Goal: Task Accomplishment & Management: Complete application form

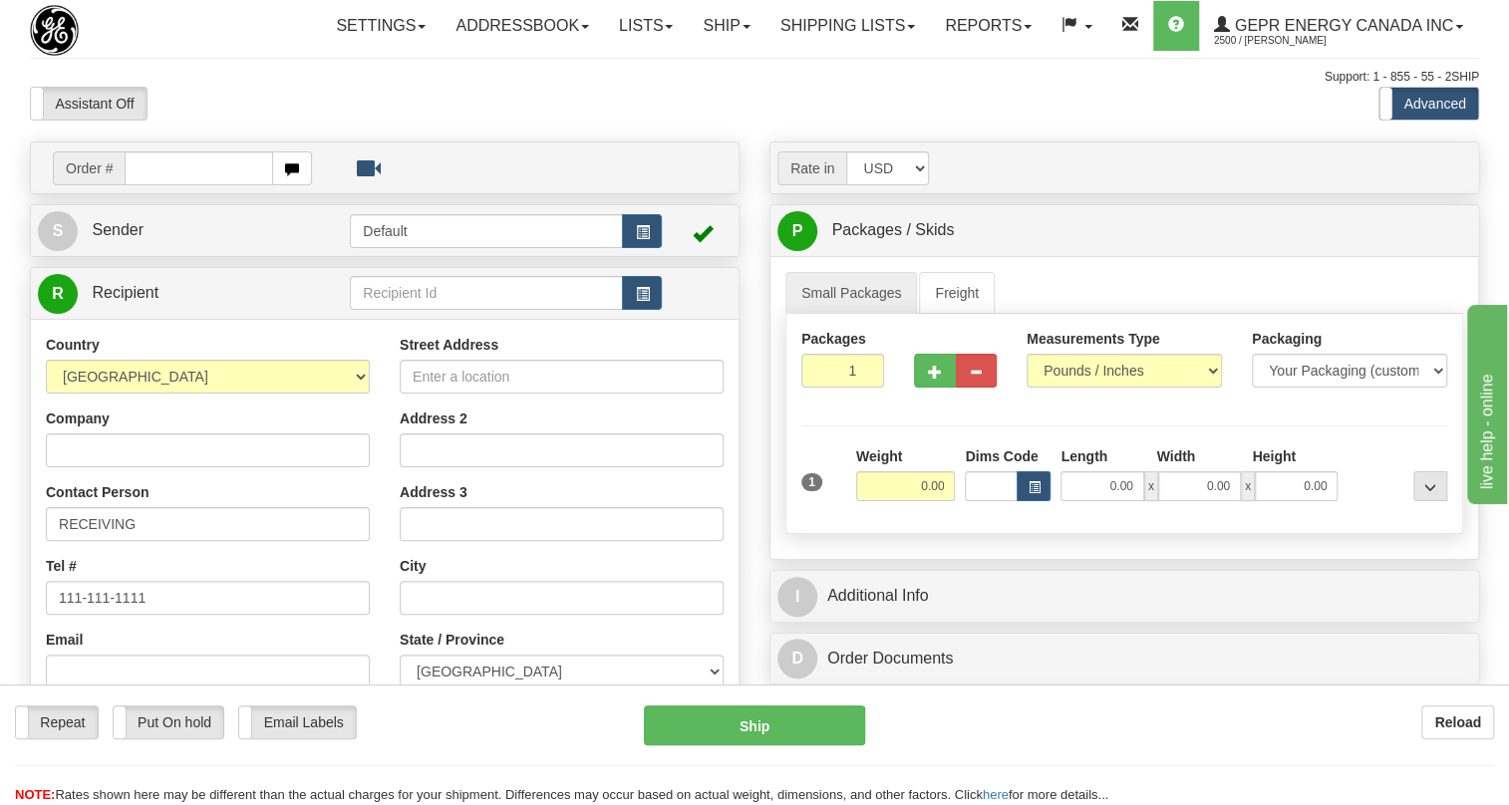
click at [166, 185] on input "text" at bounding box center [199, 169] width 149 height 34
click at [152, 185] on input "0086672936" at bounding box center [199, 169] width 149 height 34
type input "86672936"
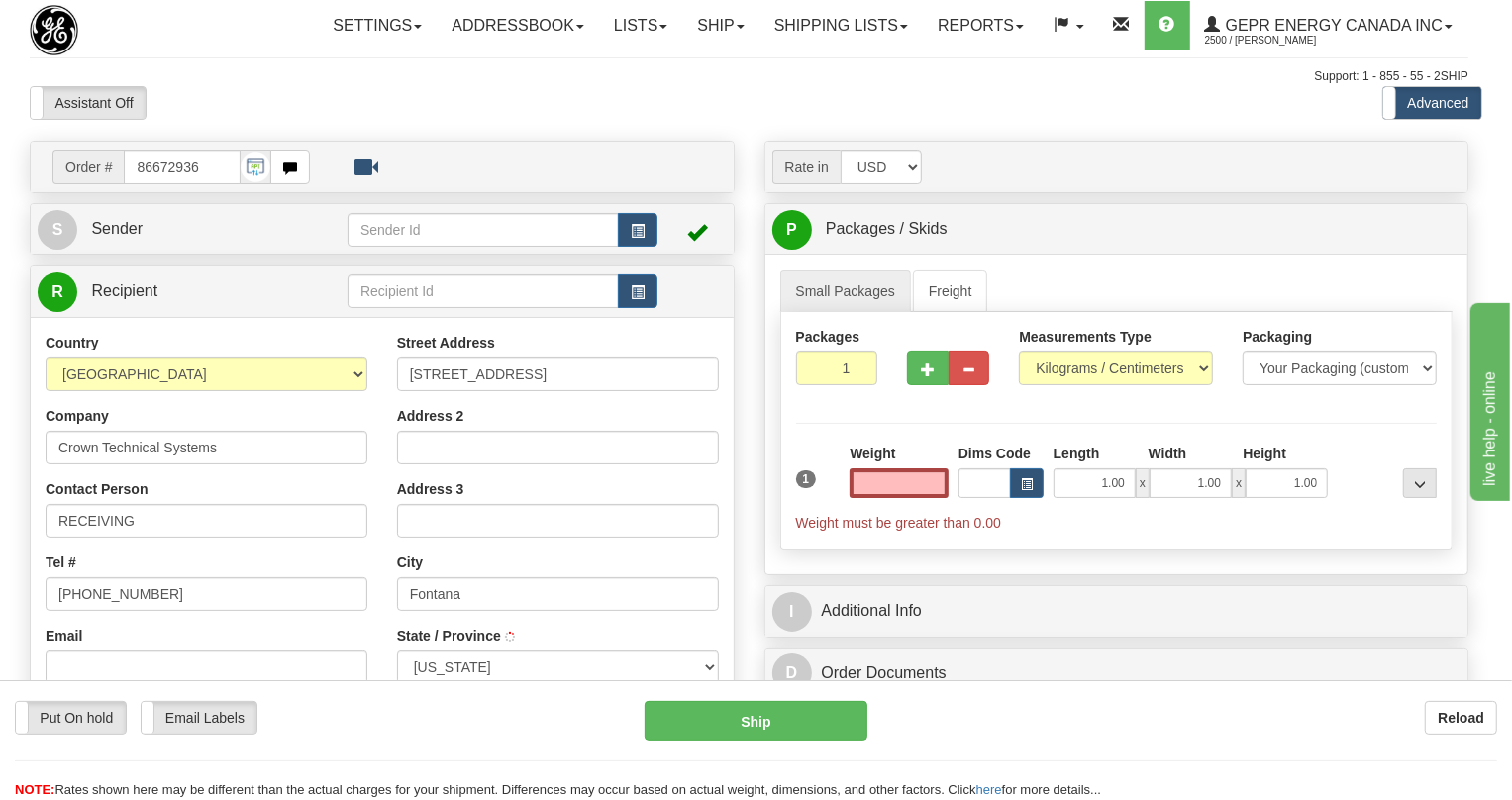
type input "FONTANA"
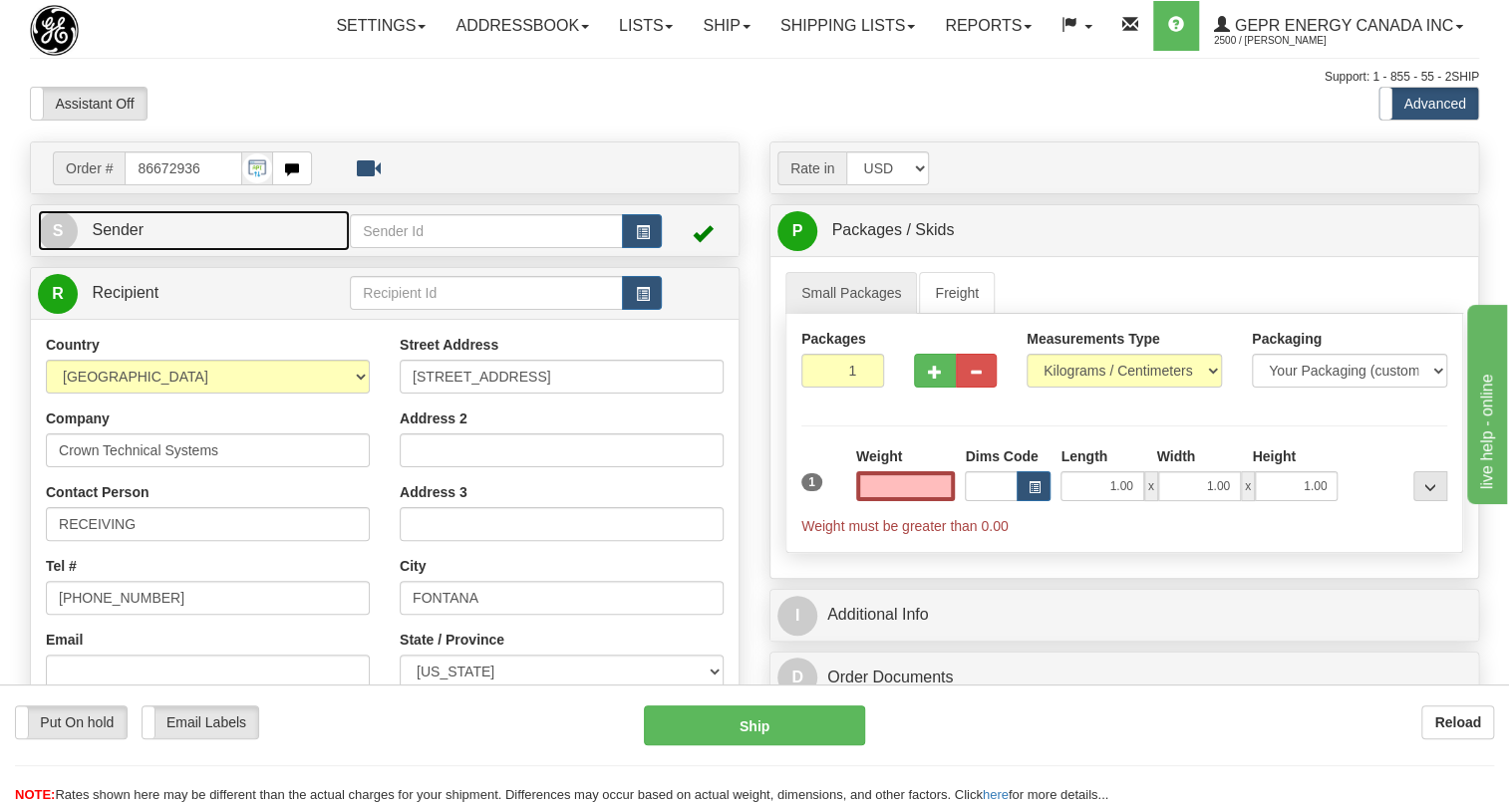
type input "0.00"
drag, startPoint x: 115, startPoint y: 274, endPoint x: 81, endPoint y: 281, distance: 34.6
click at [115, 238] on span "Sender" at bounding box center [118, 229] width 52 height 17
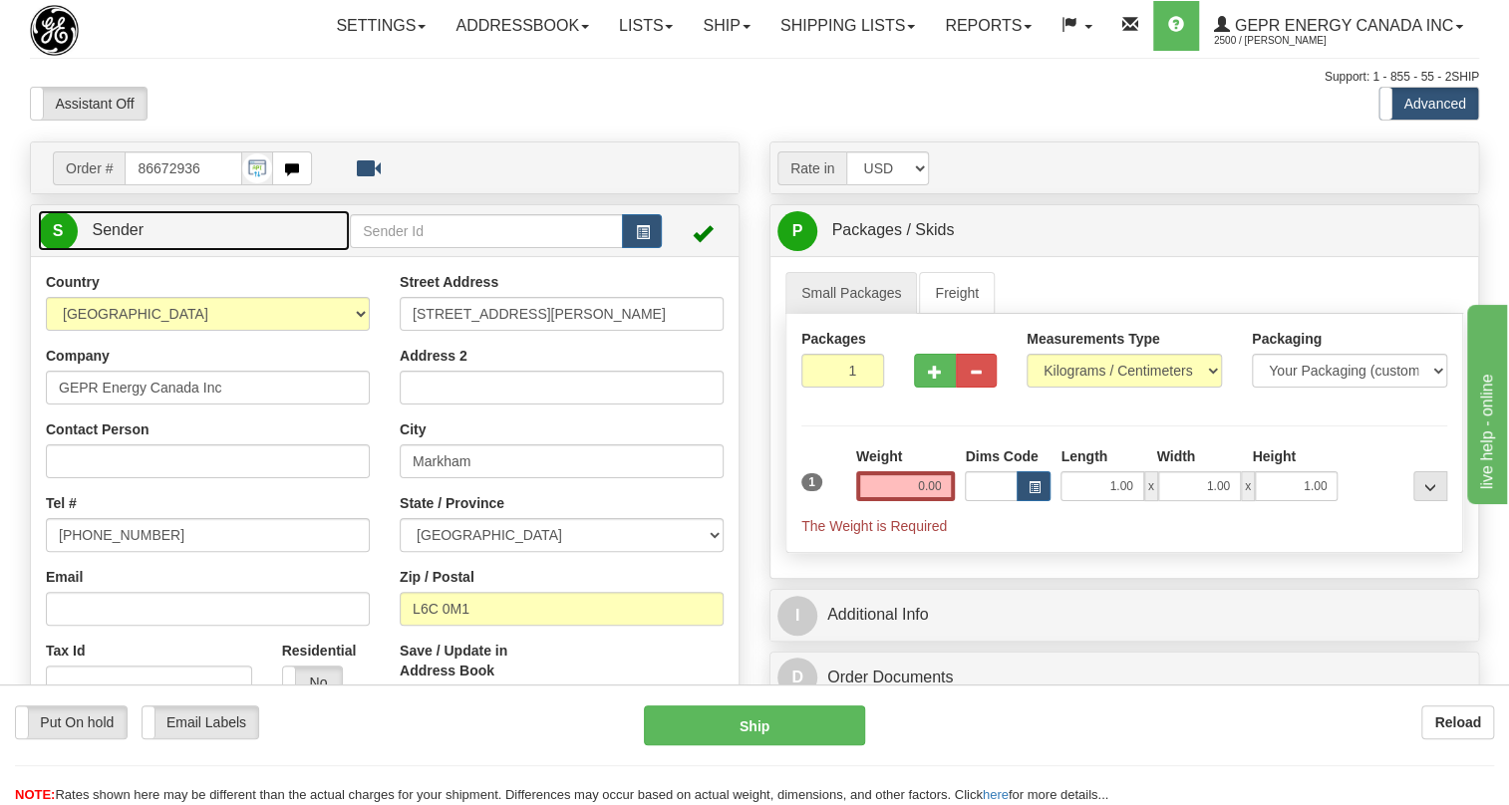
type input "MARKHAM"
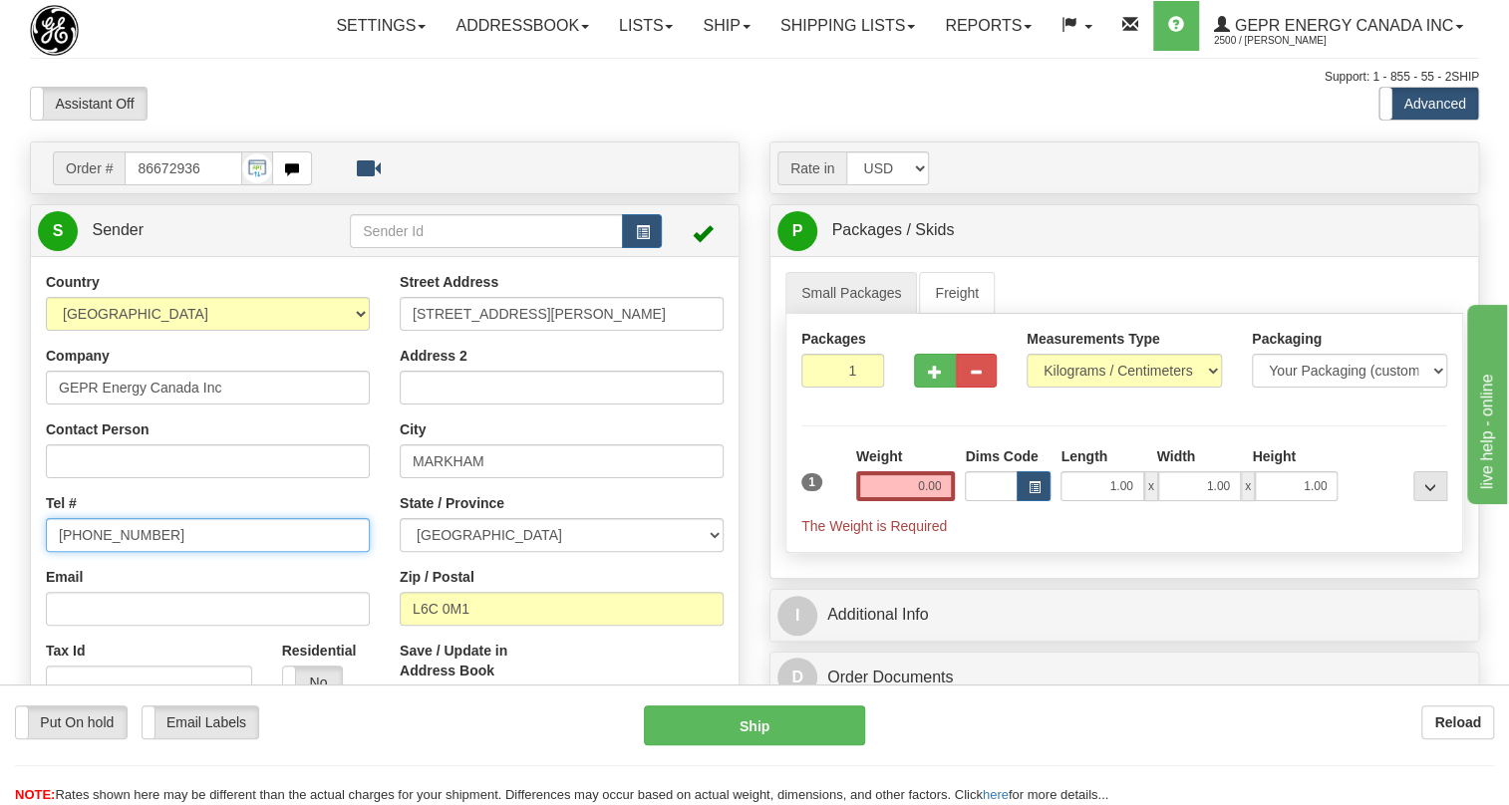
click at [127, 552] on input "[PHONE_NUMBER]" at bounding box center [208, 535] width 324 height 34
paste input "[PHONE_NUMBER]"
type input "[PHONE_NUMBER]"
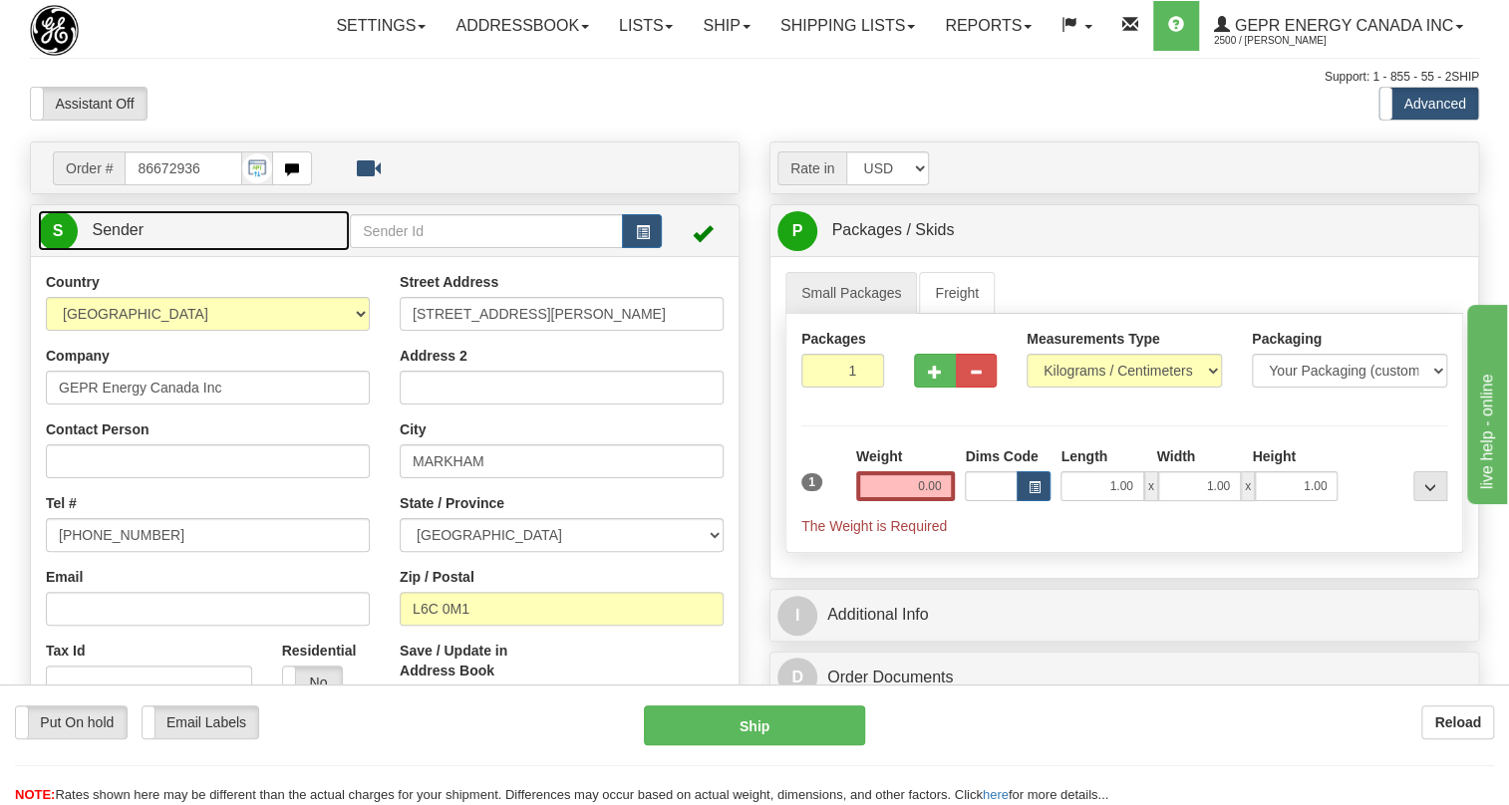
click at [118, 238] on span "Sender" at bounding box center [118, 229] width 52 height 17
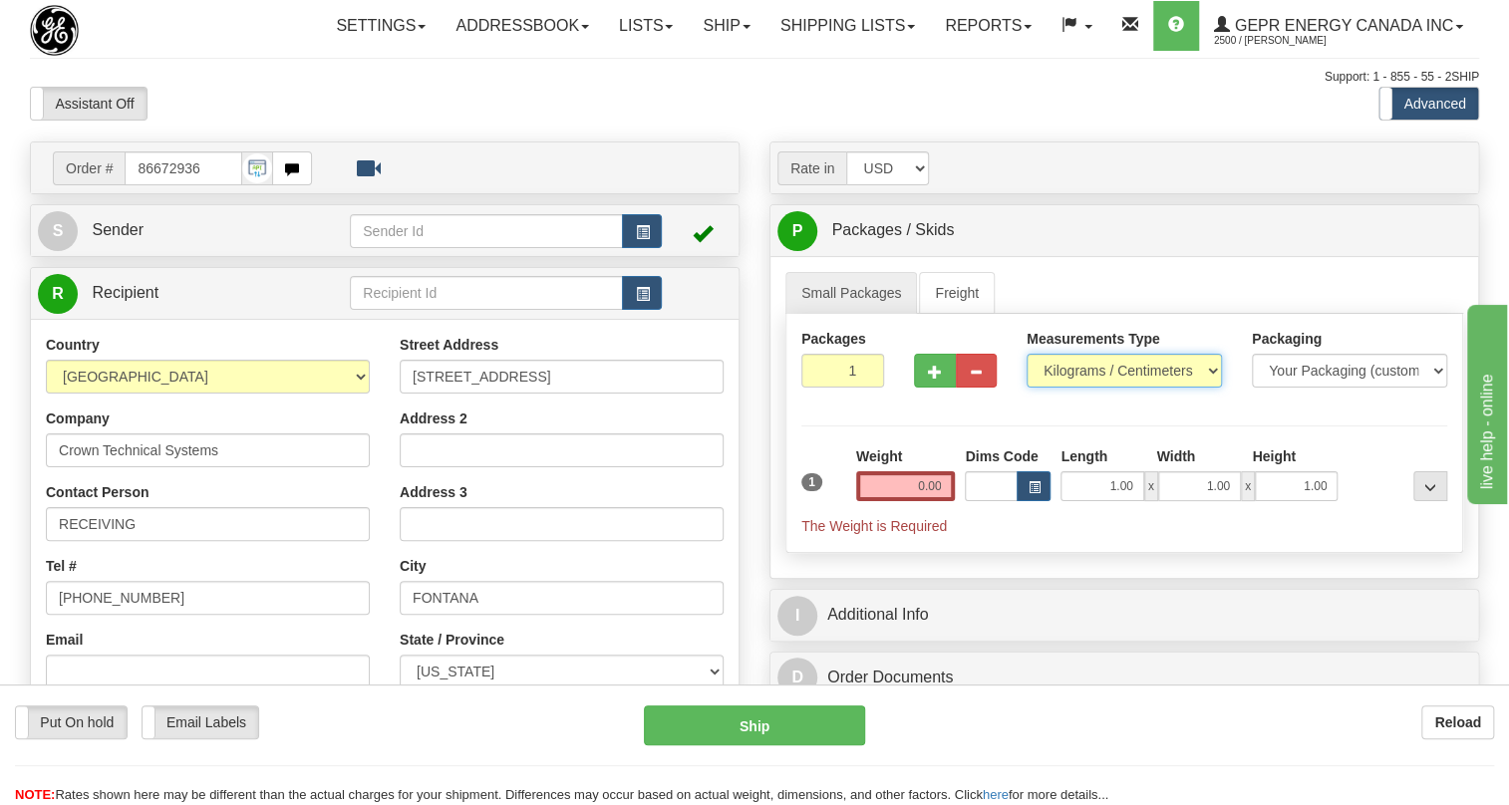
click at [1080, 388] on select "Pounds / Inches Kilograms / Centimeters" at bounding box center [1124, 371] width 195 height 34
select select "0"
click at [1027, 388] on select "Pounds / Inches Kilograms / Centimeters" at bounding box center [1124, 371] width 195 height 34
click at [907, 501] on input "0.00" at bounding box center [906, 487] width 100 height 30
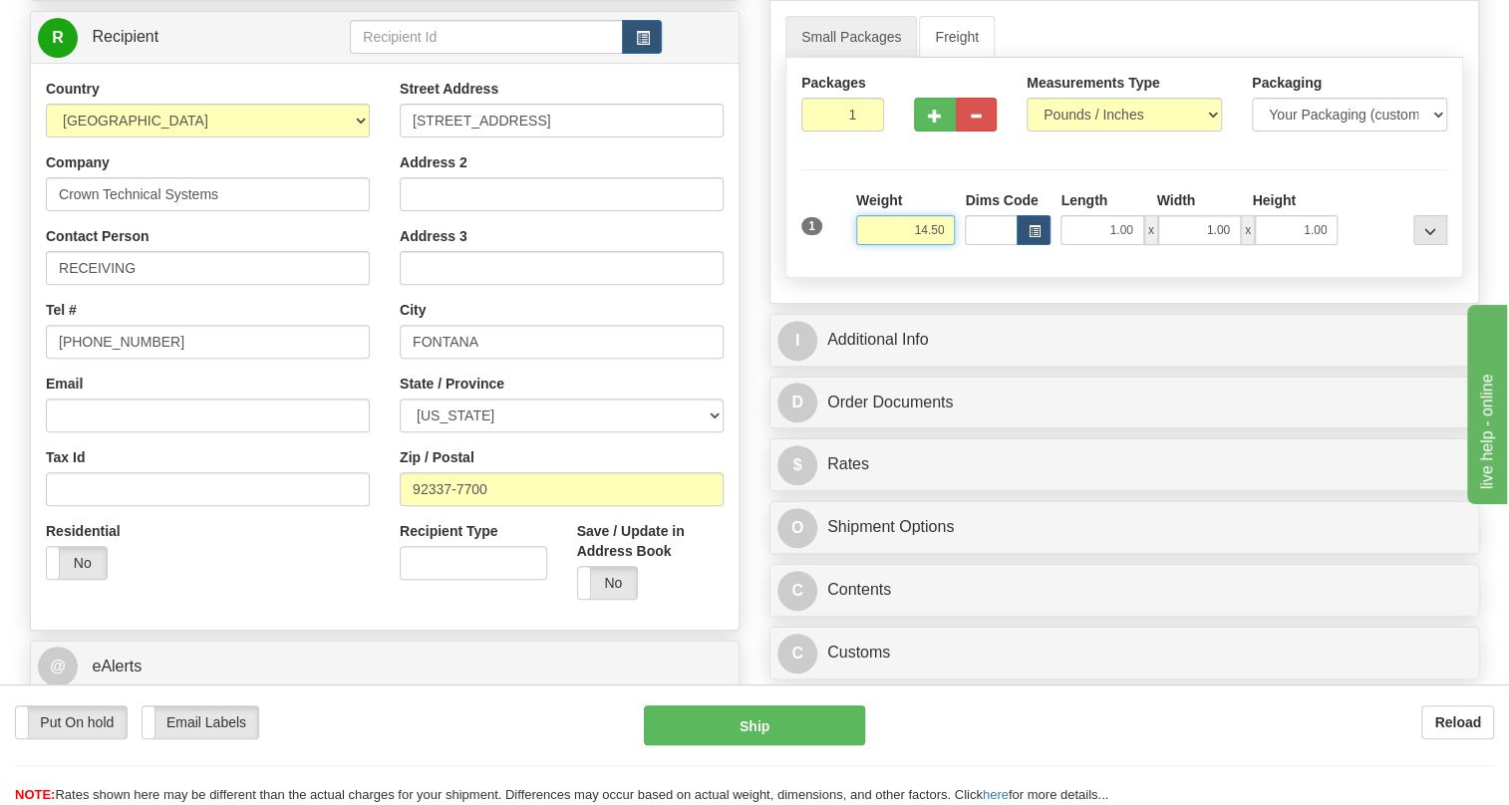
scroll to position [271, 0]
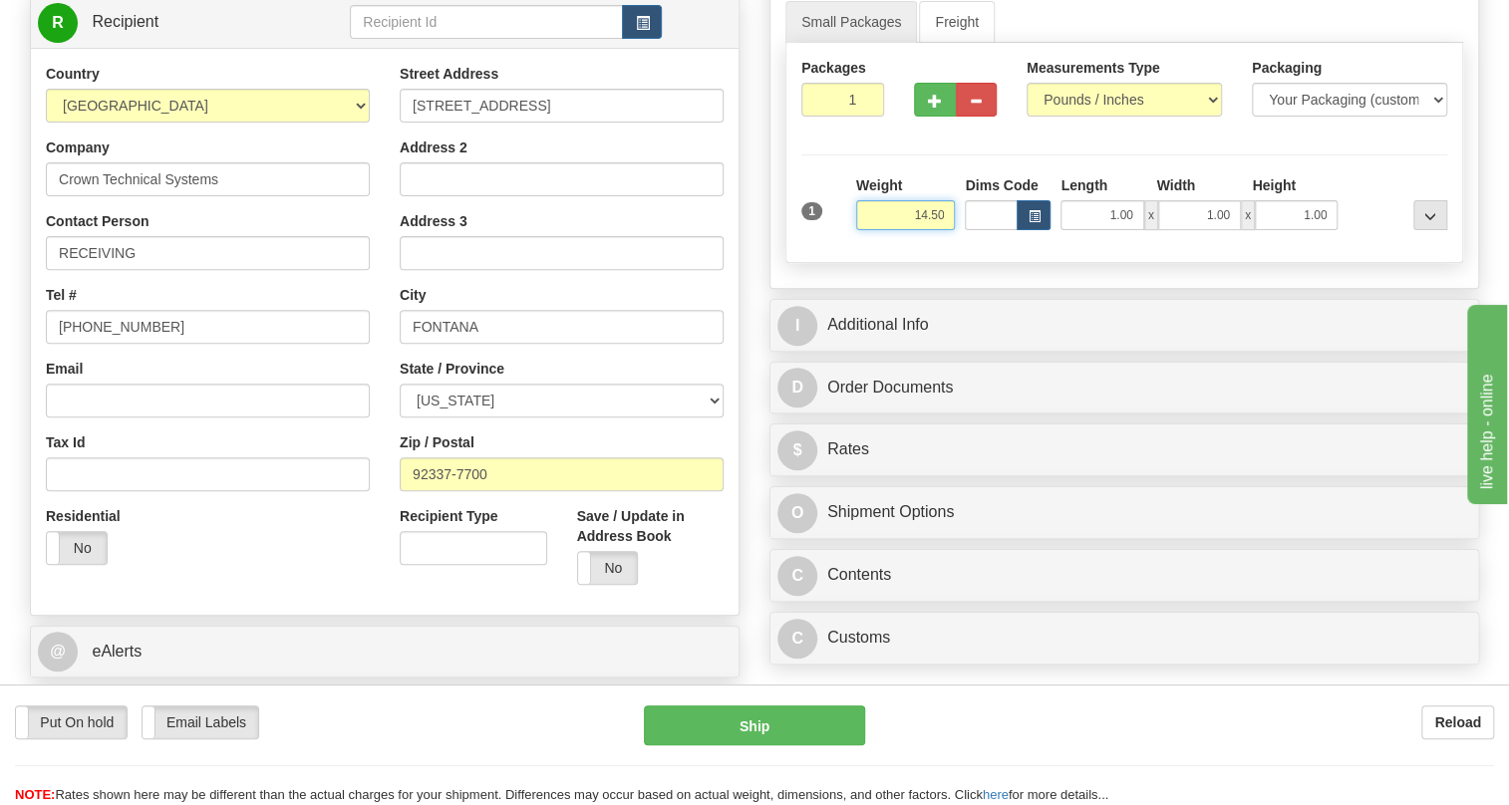
type input "14.50"
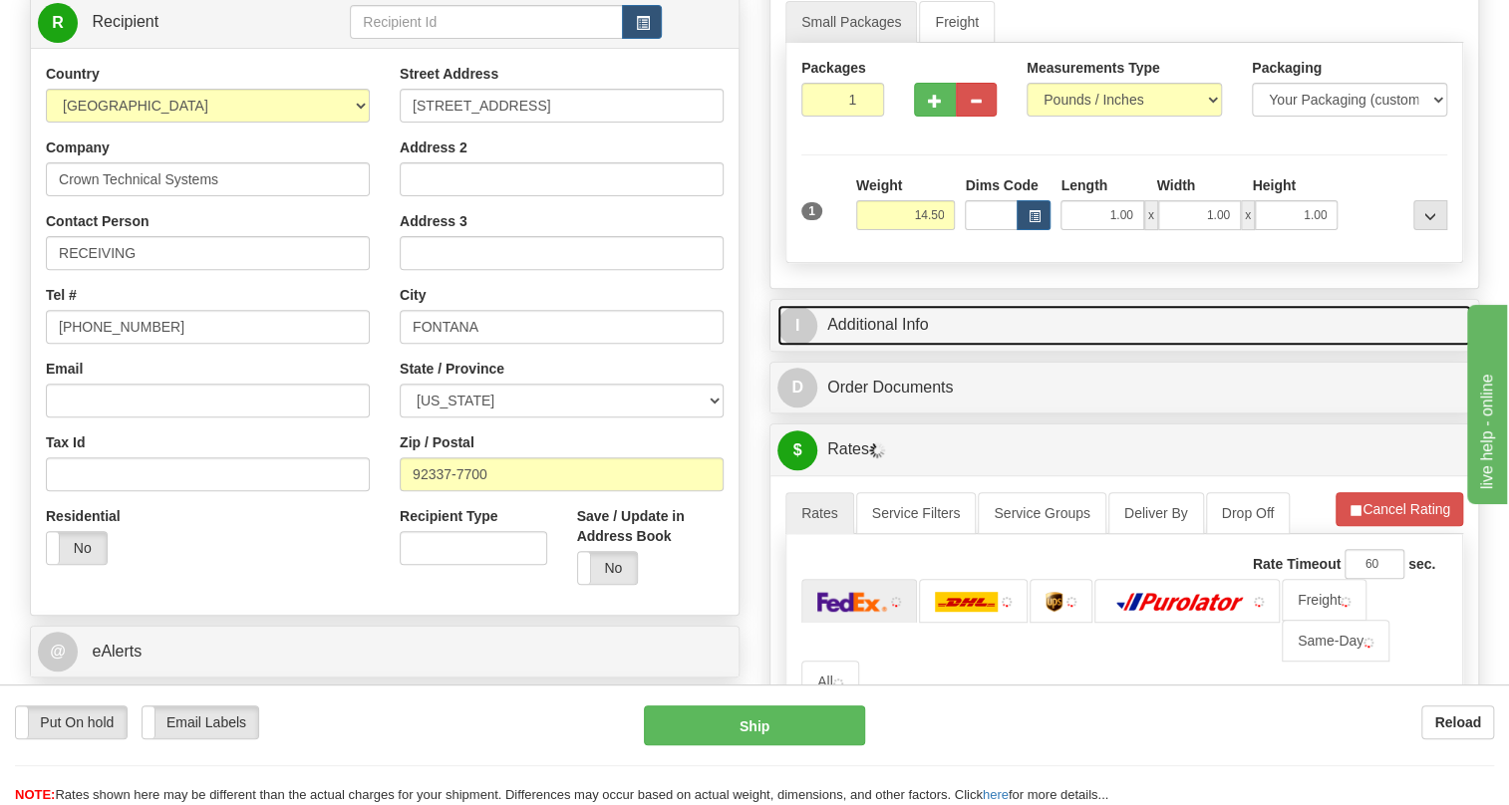
click at [878, 346] on link "I Additional Info" at bounding box center [1125, 325] width 694 height 41
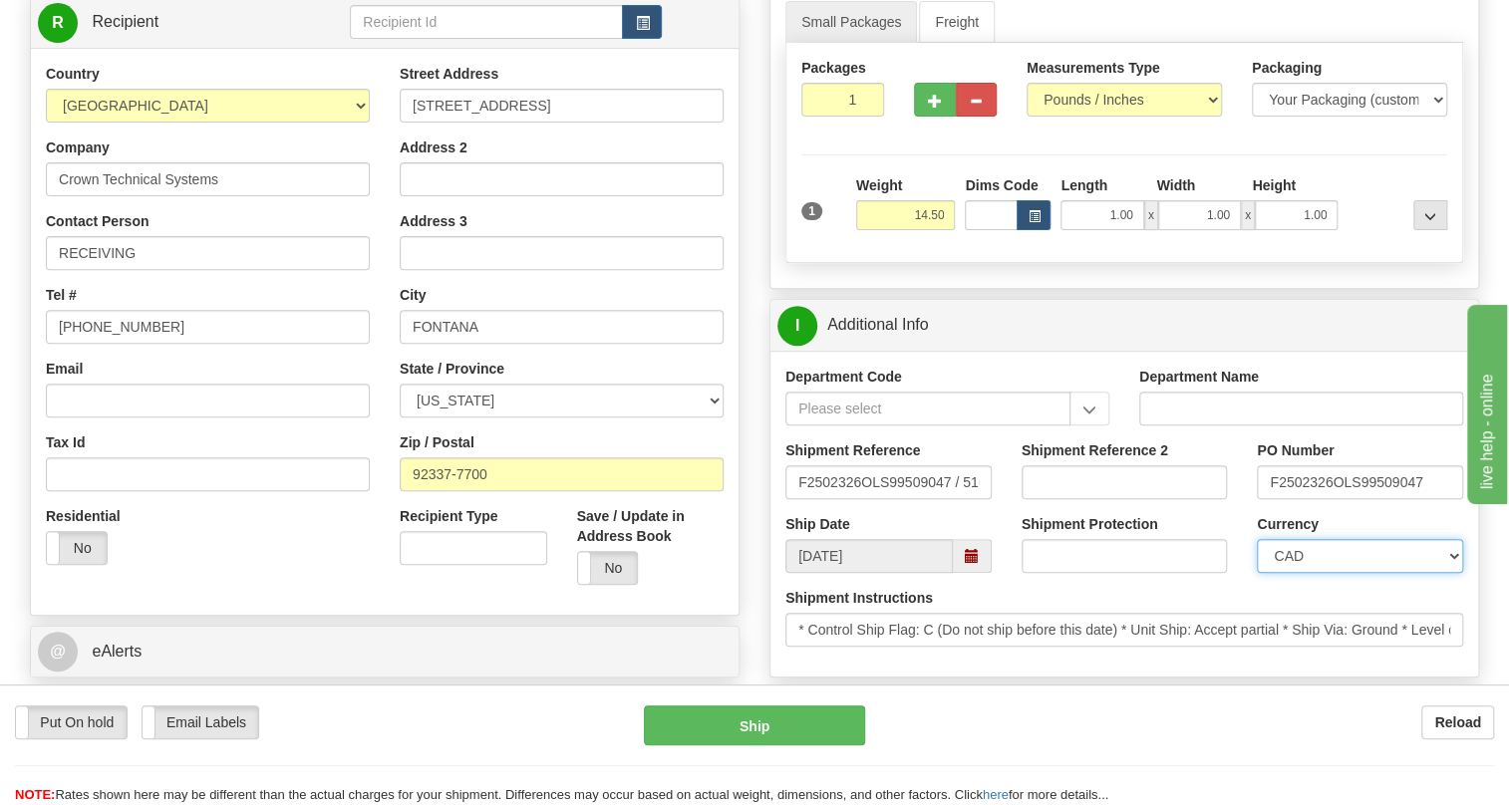
click at [1326, 573] on select "CAD USD EUR ZAR [PERSON_NAME] ARN AUD AUS AWG BBD BFR BGN BHD BMD BND BRC BRL C…" at bounding box center [1360, 556] width 206 height 34
select select "1"
click at [1257, 573] on select "CAD USD EUR ZAR [PERSON_NAME] ARN AUD AUS AWG BBD BFR BGN BHD BMD BND BRC BRL C…" at bounding box center [1360, 556] width 206 height 34
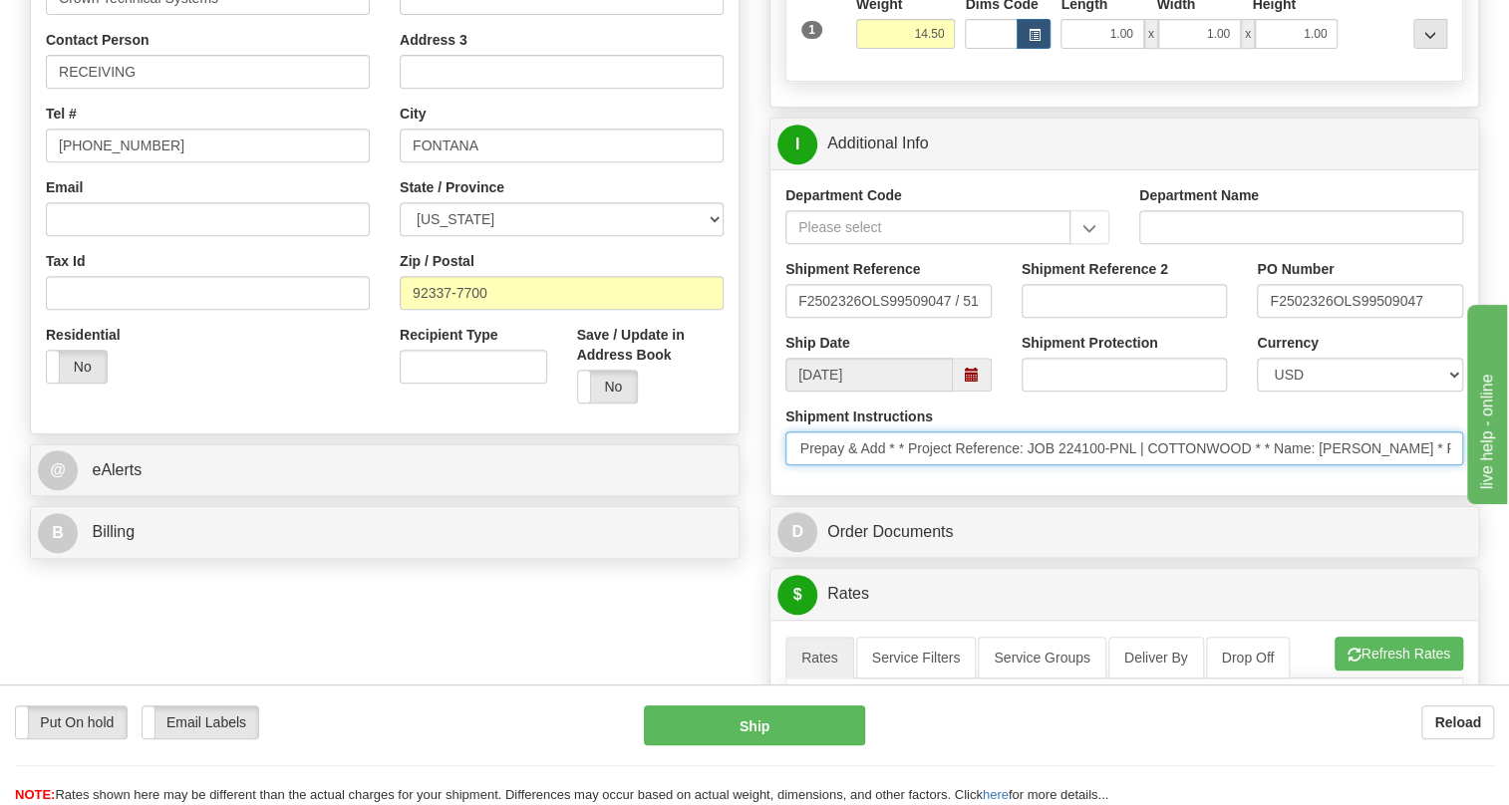
scroll to position [0, 966]
drag, startPoint x: 1353, startPoint y: 498, endPoint x: 1207, endPoint y: 508, distance: 145.9
click at [1207, 466] on input "* Control Ship Flag: C (Do not ship before this date) * Unit Ship: Accept parti…" at bounding box center [1125, 449] width 678 height 34
drag, startPoint x: 1239, startPoint y: 495, endPoint x: 1457, endPoint y: 497, distance: 218.3
click at [1457, 466] on input "* Control Ship Flag: C (Do not ship before this date) * Unit Ship: Accept parti…" at bounding box center [1125, 449] width 678 height 34
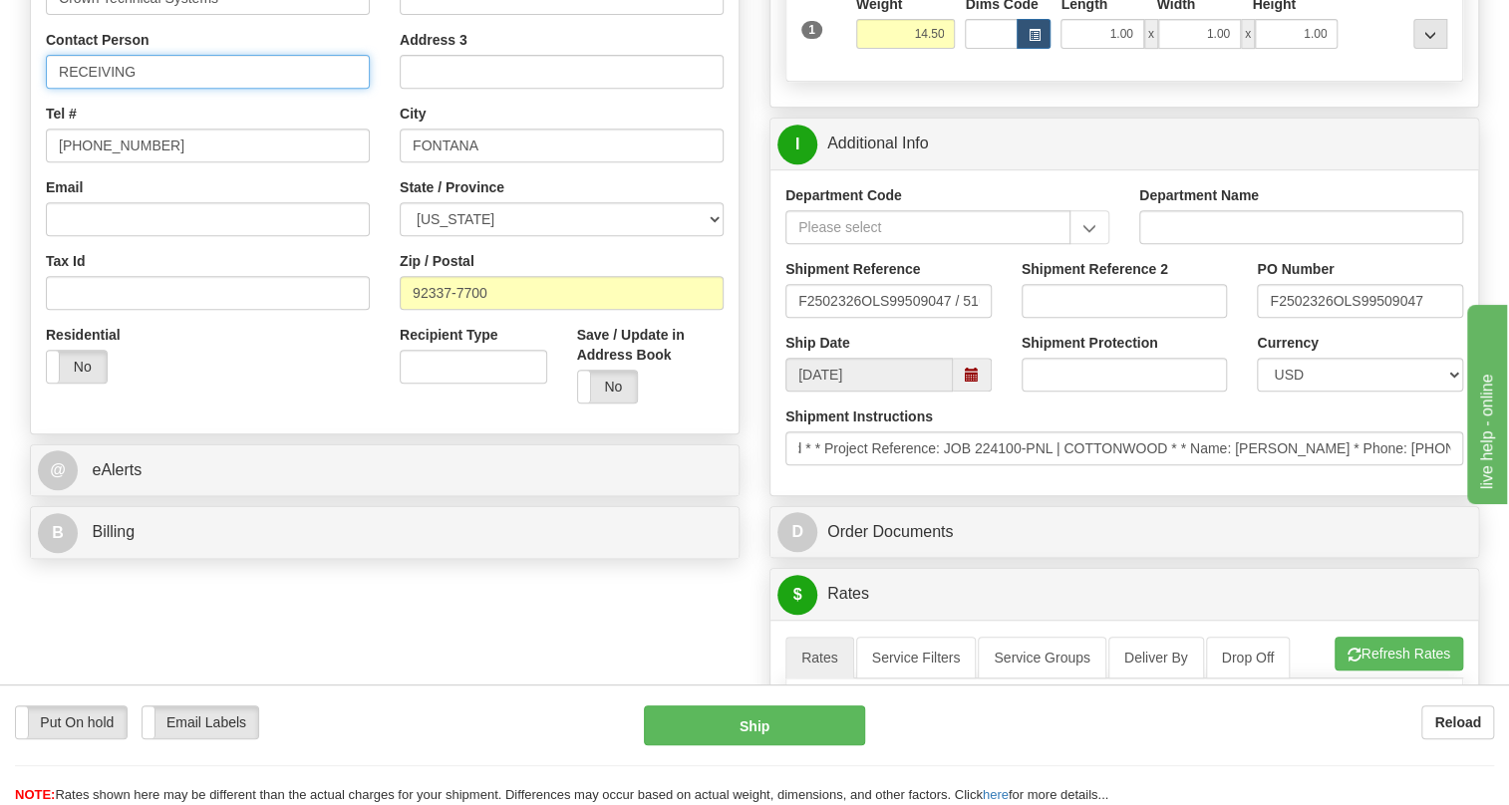
scroll to position [0, 0]
click at [146, 89] on input "RECEIVING" at bounding box center [208, 72] width 324 height 34
paste input "[PERSON_NAME] * Phone: [PHONE_NUMBER]"
drag, startPoint x: 361, startPoint y: 118, endPoint x: 295, endPoint y: 119, distance: 65.8
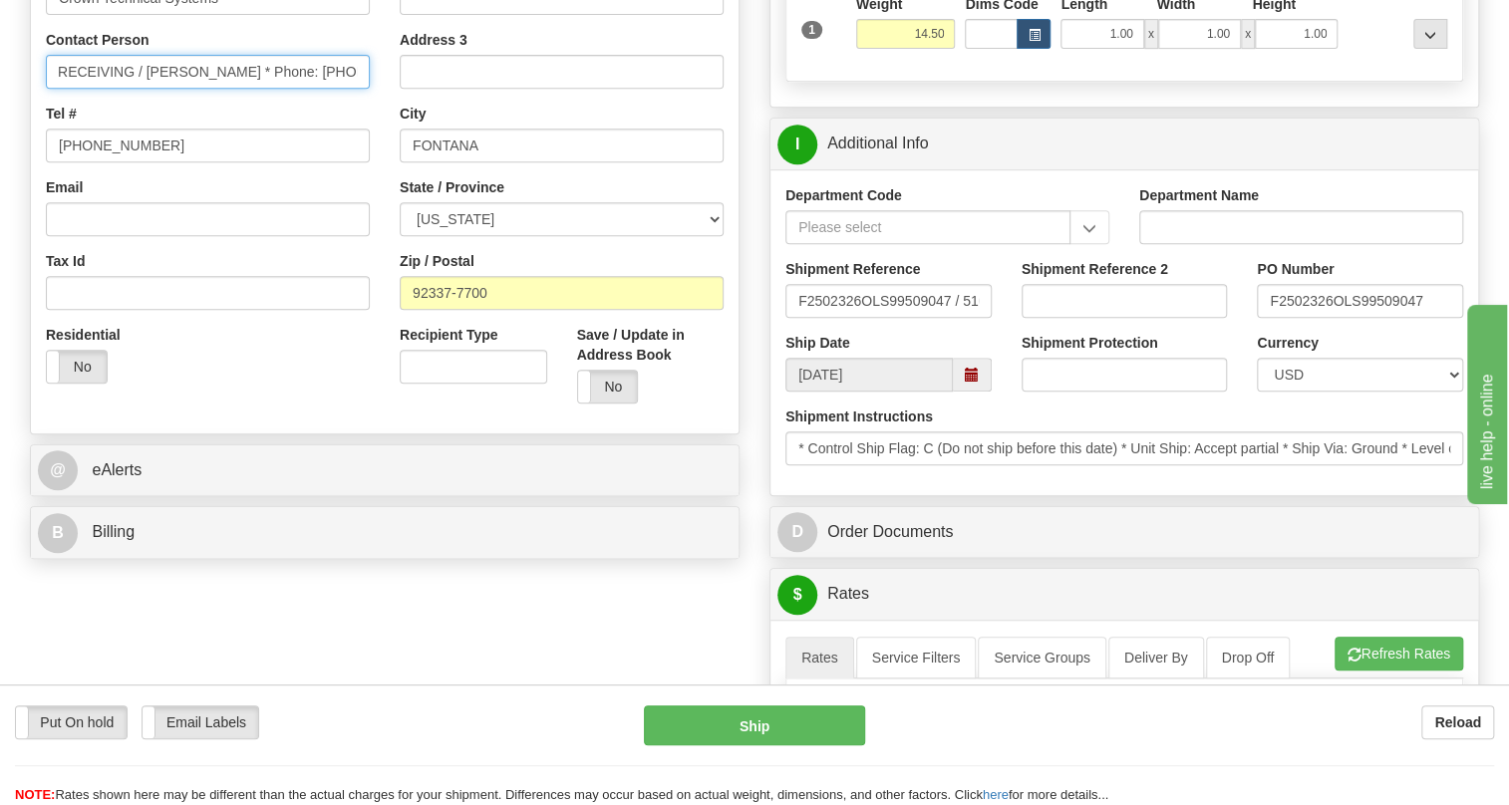
click at [295, 89] on input "RECEIVING / [PERSON_NAME] * Phone: [PHONE_NUMBER]" at bounding box center [208, 72] width 324 height 34
type input "RECEIVING / [PERSON_NAME]"
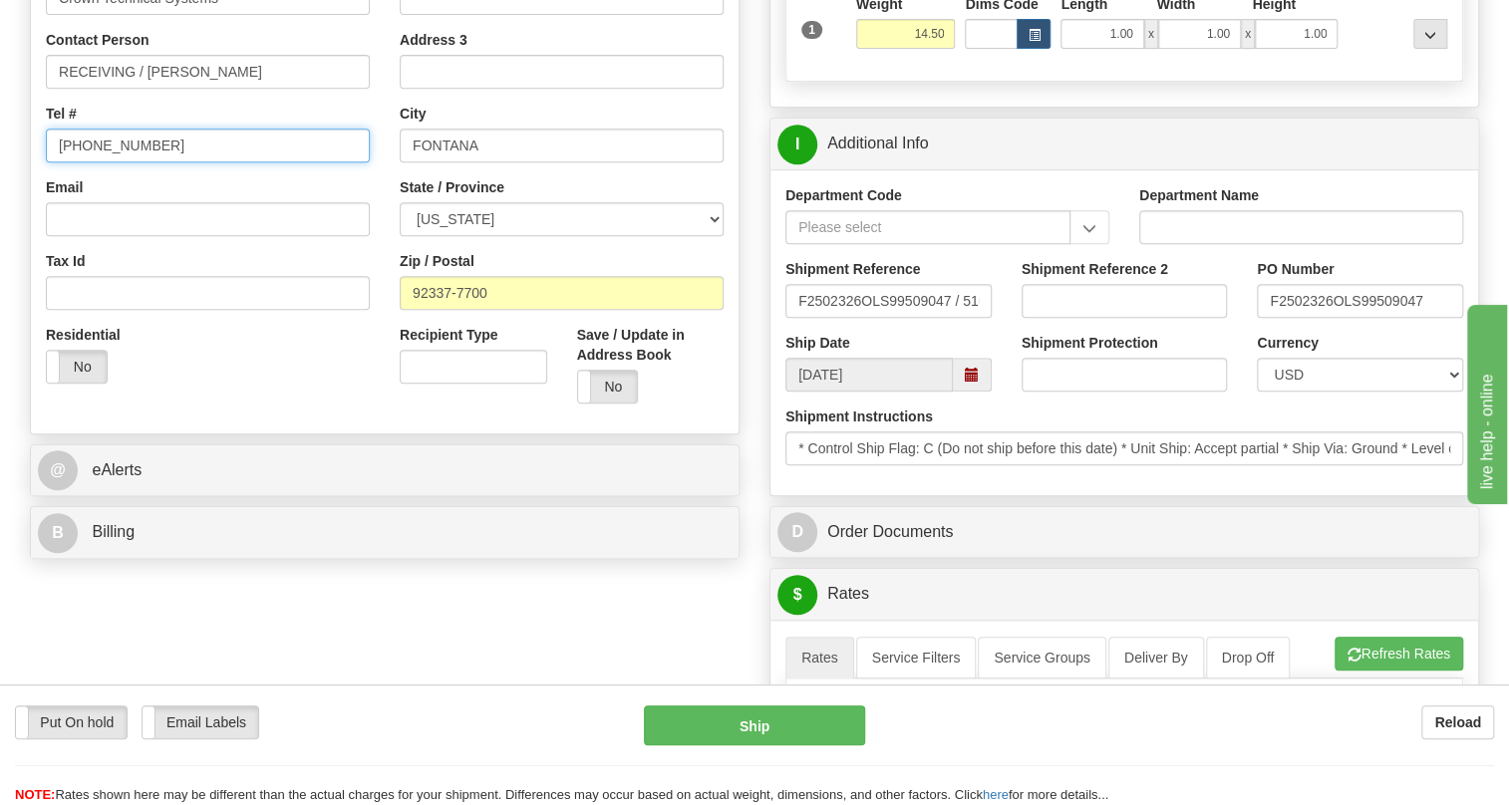
click at [121, 162] on input "[PHONE_NUMBER]" at bounding box center [208, 146] width 324 height 34
paste input "[PHONE_NUMBER]"
type input "[PHONE_NUMBER]"
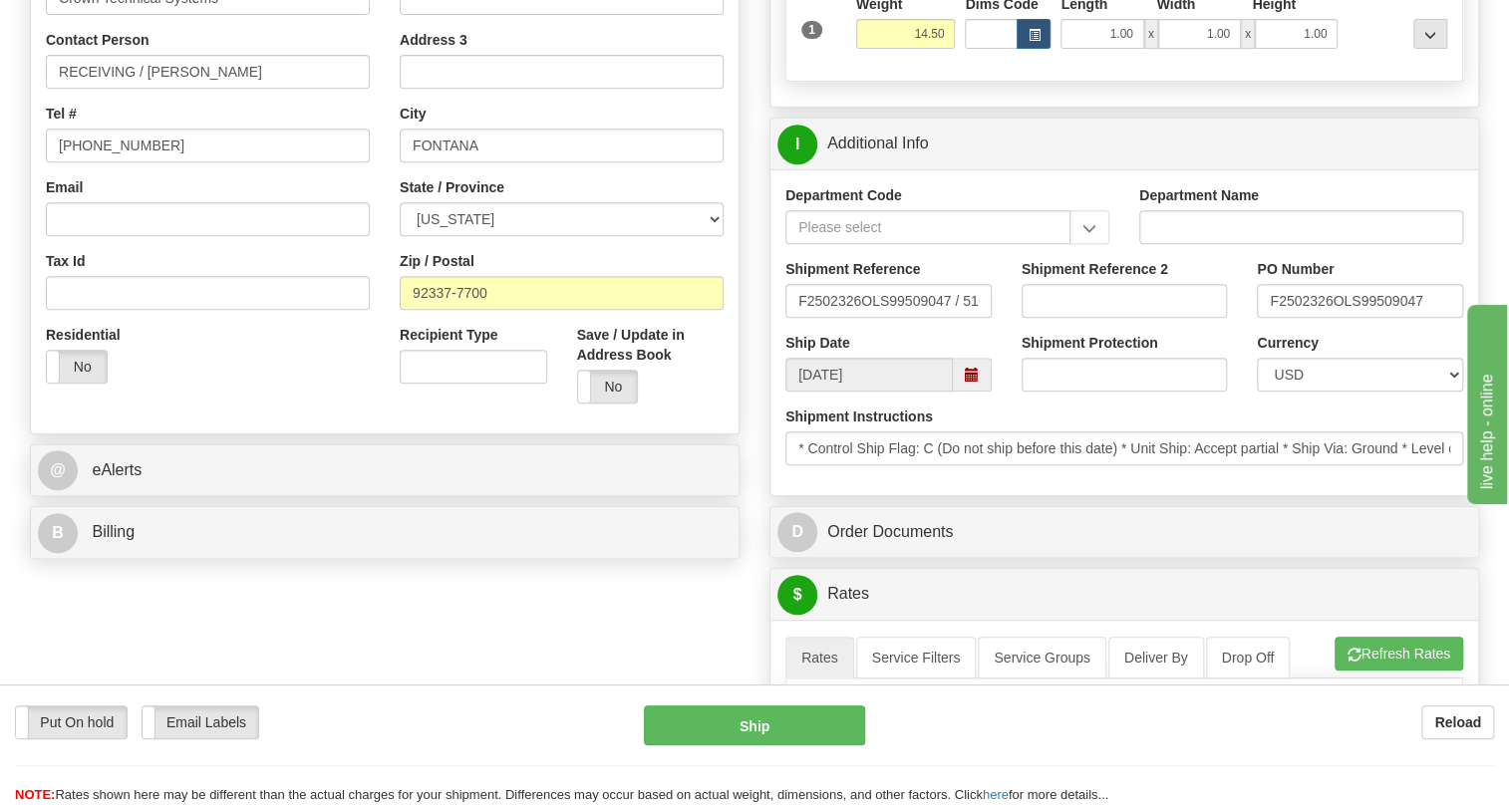
click at [390, 224] on div "Street Address [STREET_ADDRESS] Address 2 Address 3 City [GEOGRAPHIC_DATA] Stat…" at bounding box center [562, 150] width 354 height 536
drag, startPoint x: 1332, startPoint y: 346, endPoint x: 1267, endPoint y: 346, distance: 64.8
click at [1267, 318] on input "F2502326OLS99509047" at bounding box center [1360, 301] width 206 height 34
click at [275, 89] on input "RECEIVING / [PERSON_NAME]" at bounding box center [208, 72] width 324 height 34
paste input "F2502326"
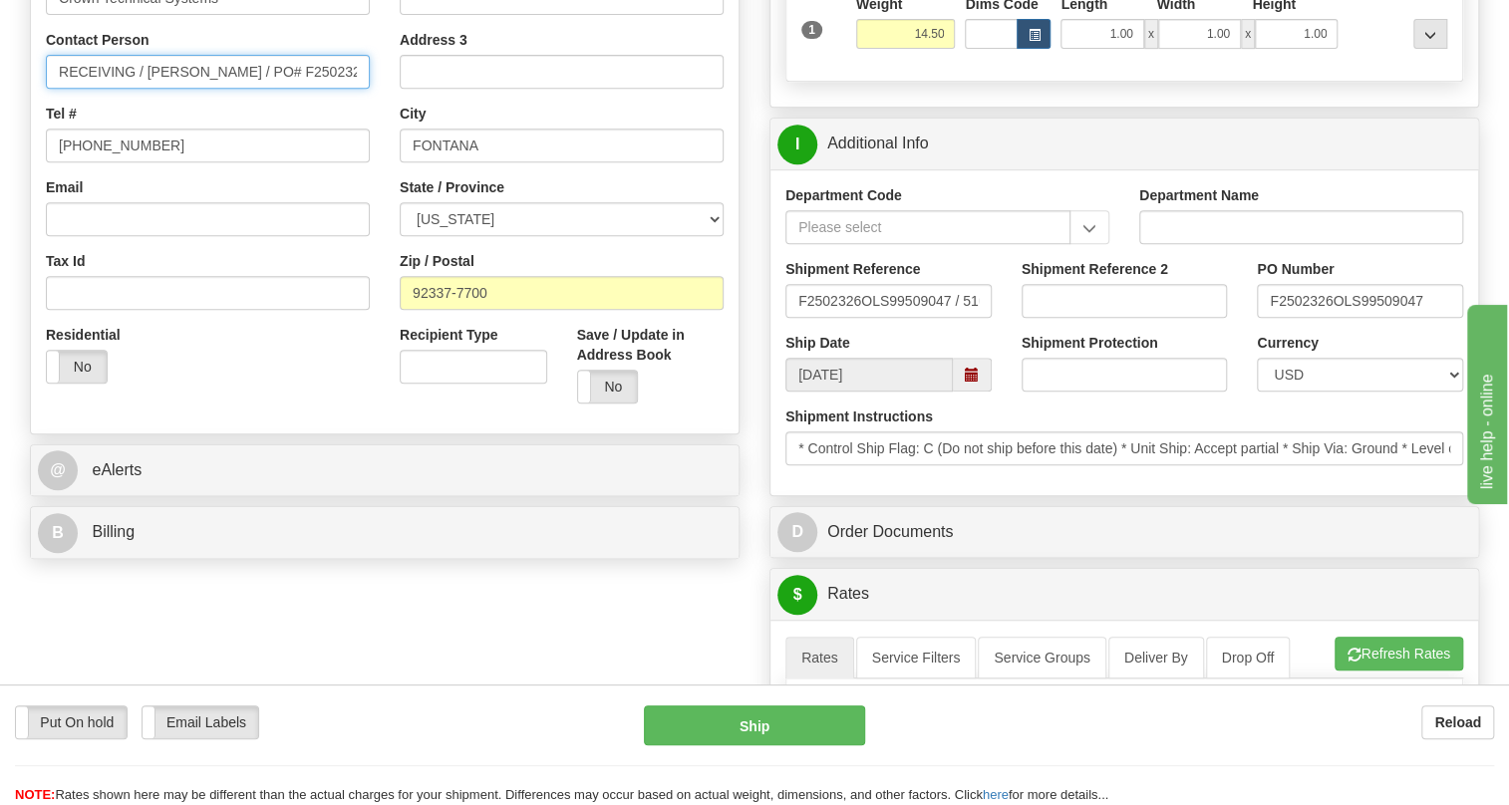
type input "RECEIVING / [PERSON_NAME] / PO# F2502326"
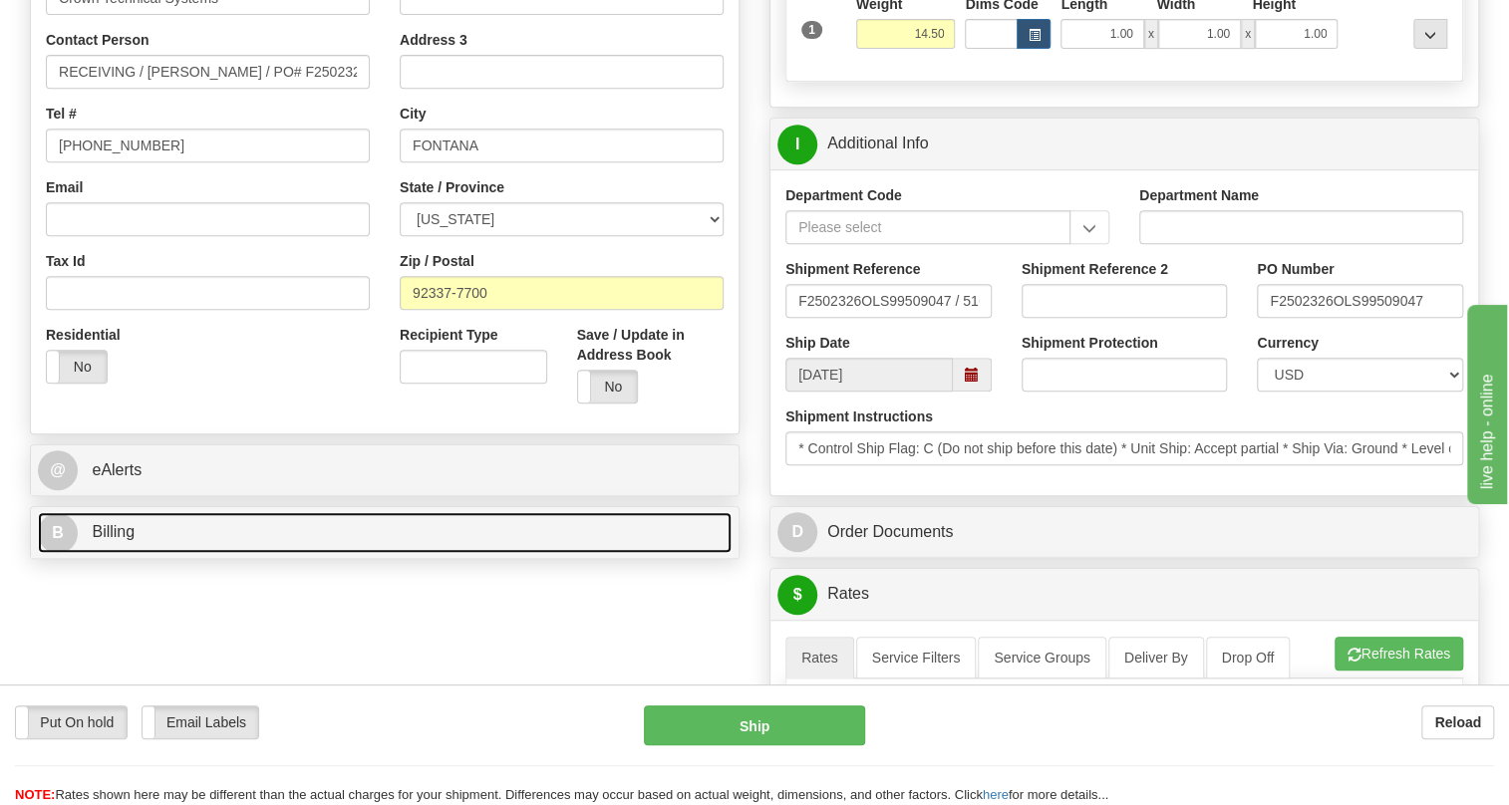
click at [122, 540] on span "Billing" at bounding box center [113, 531] width 43 height 17
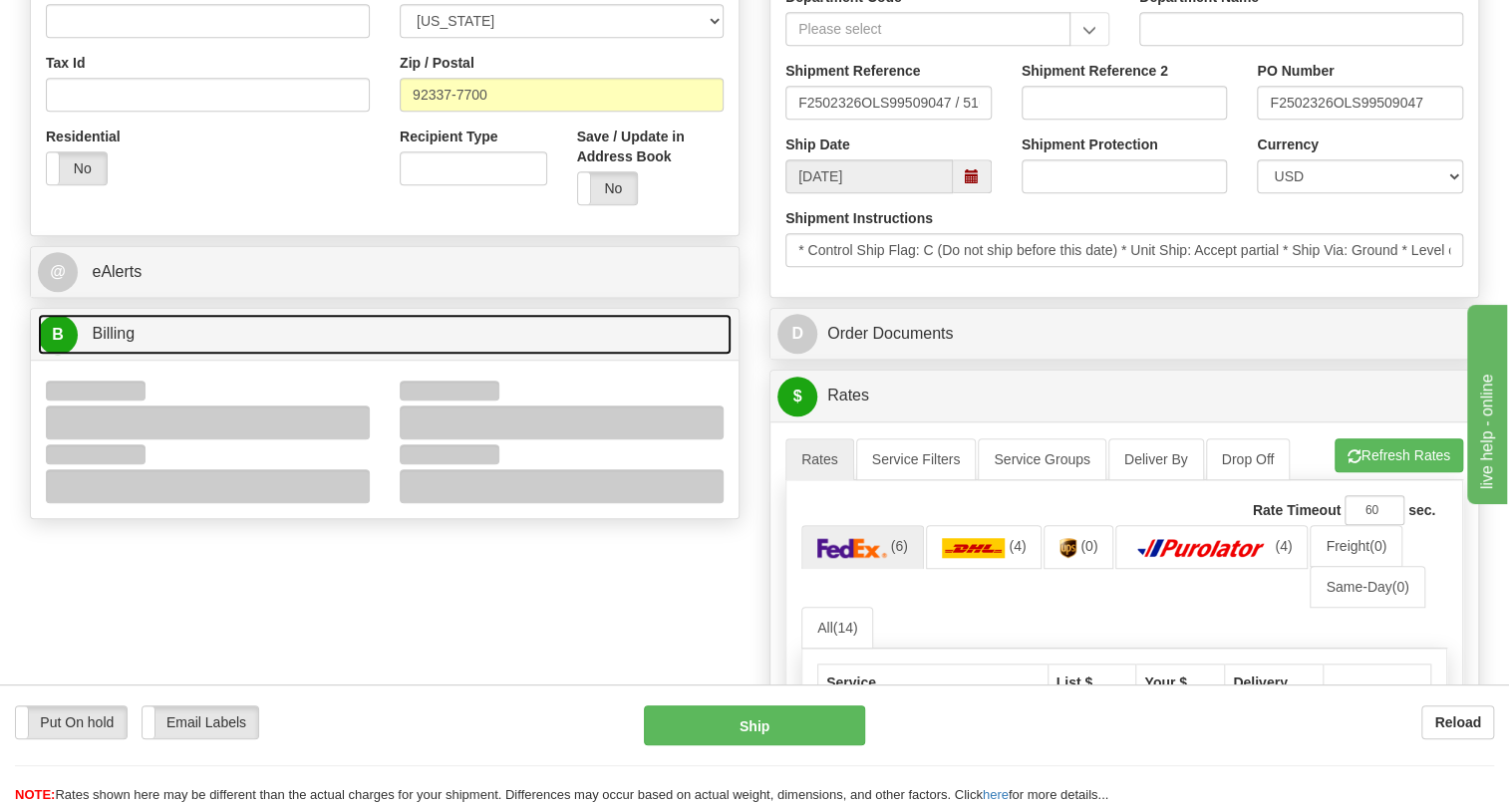
scroll to position [725, 0]
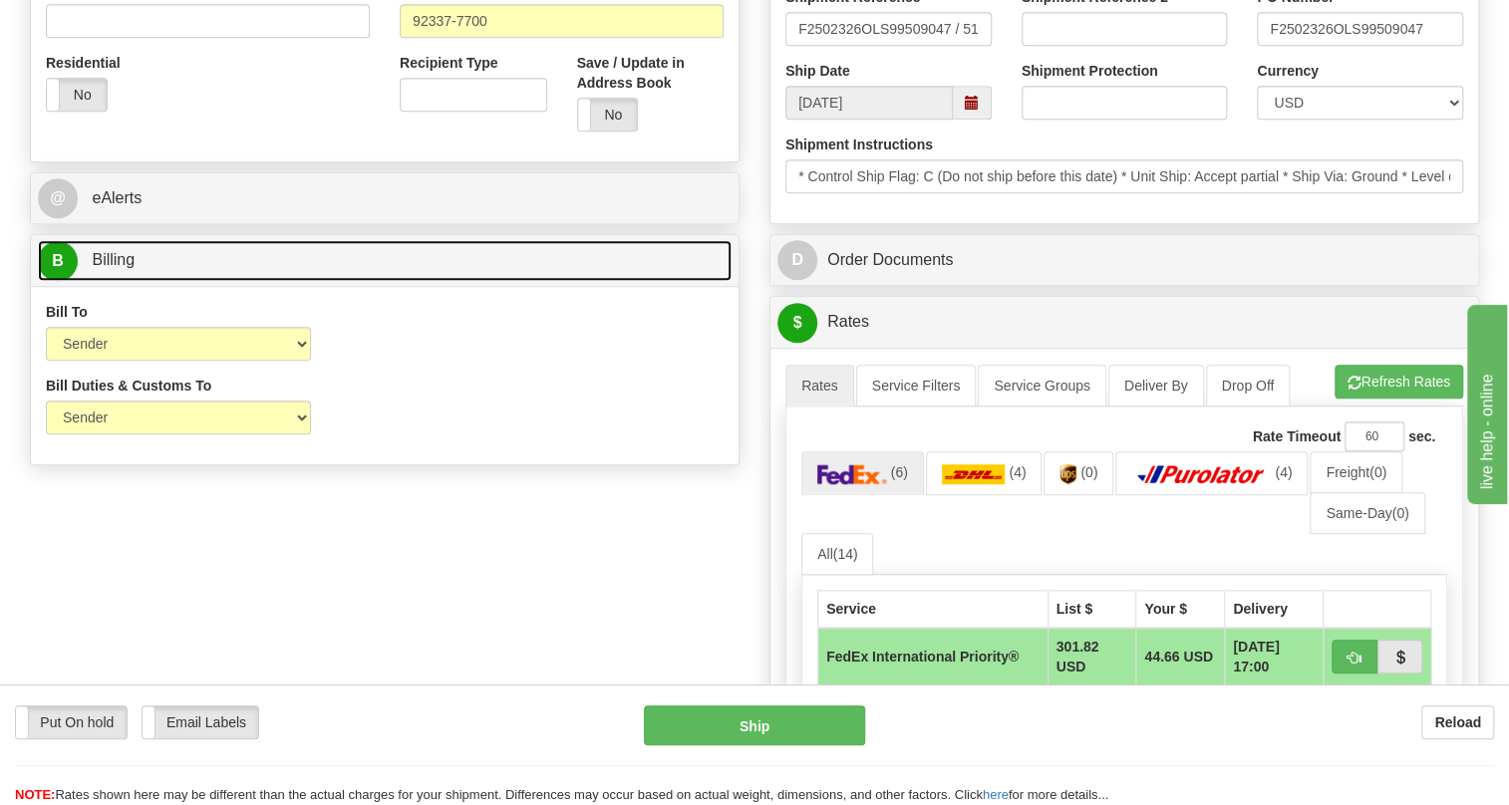
click at [132, 268] on span "Billing" at bounding box center [113, 259] width 43 height 17
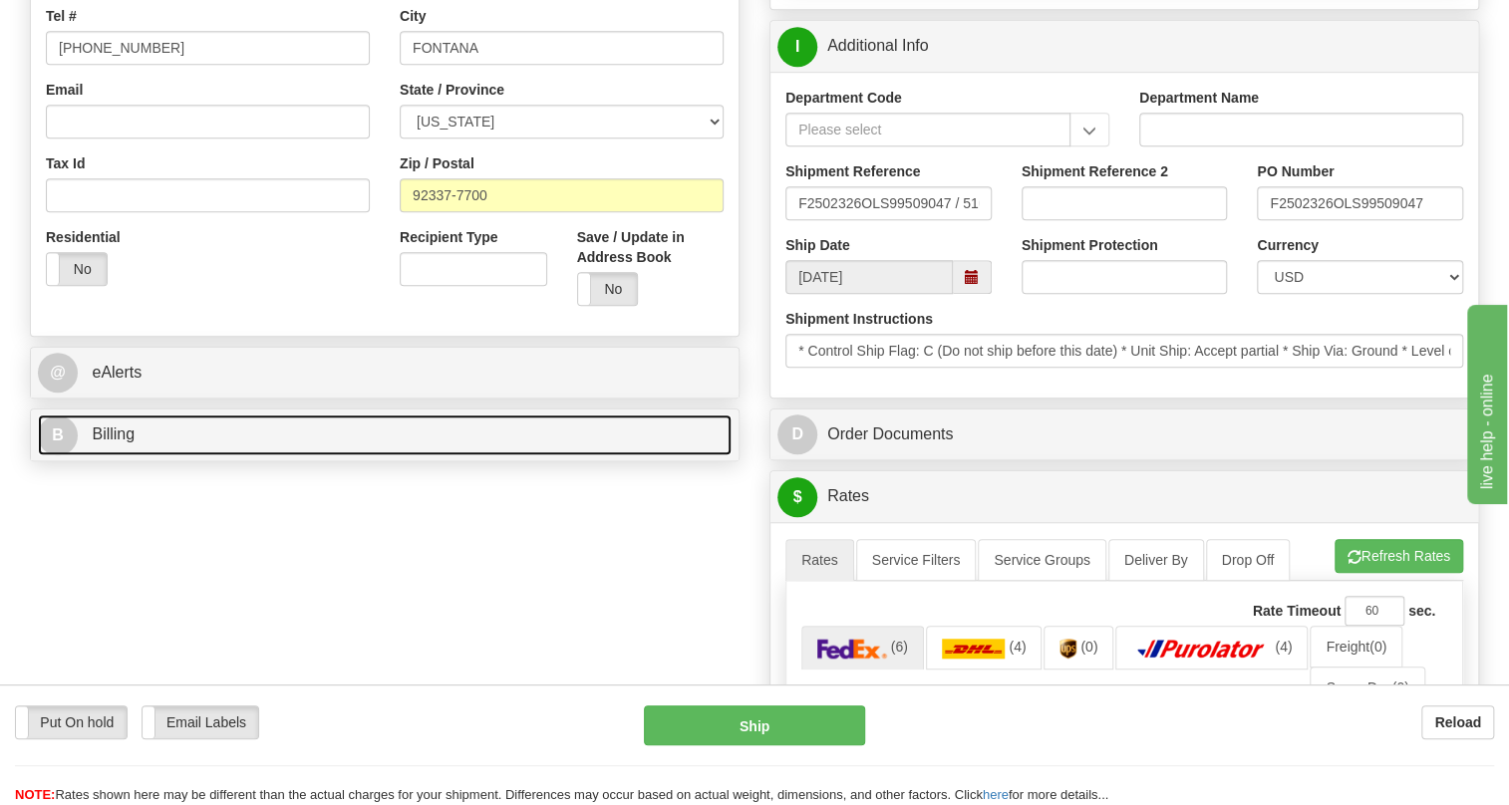
scroll to position [543, 0]
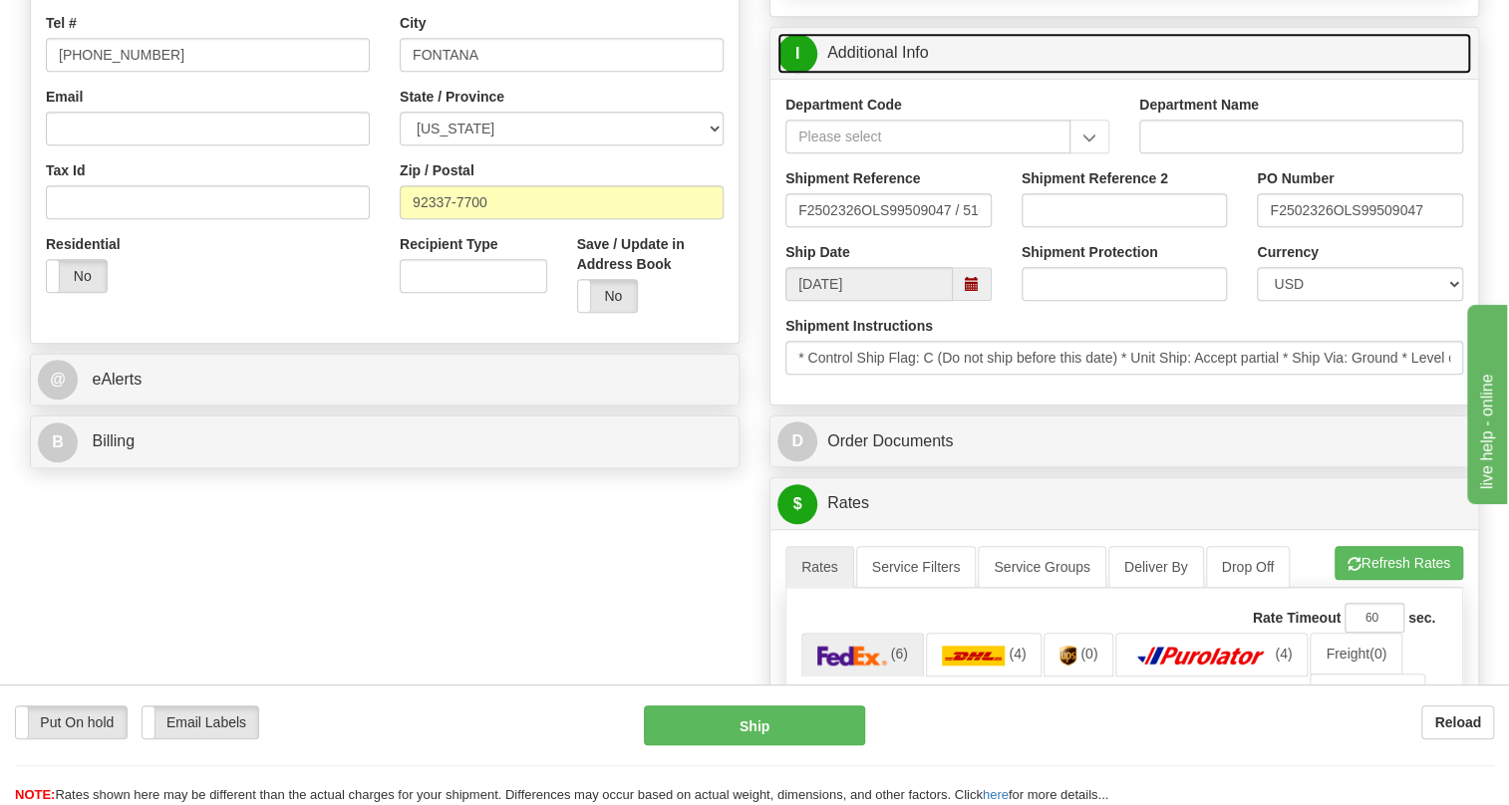
click at [893, 74] on link "I Additional Info" at bounding box center [1125, 53] width 694 height 41
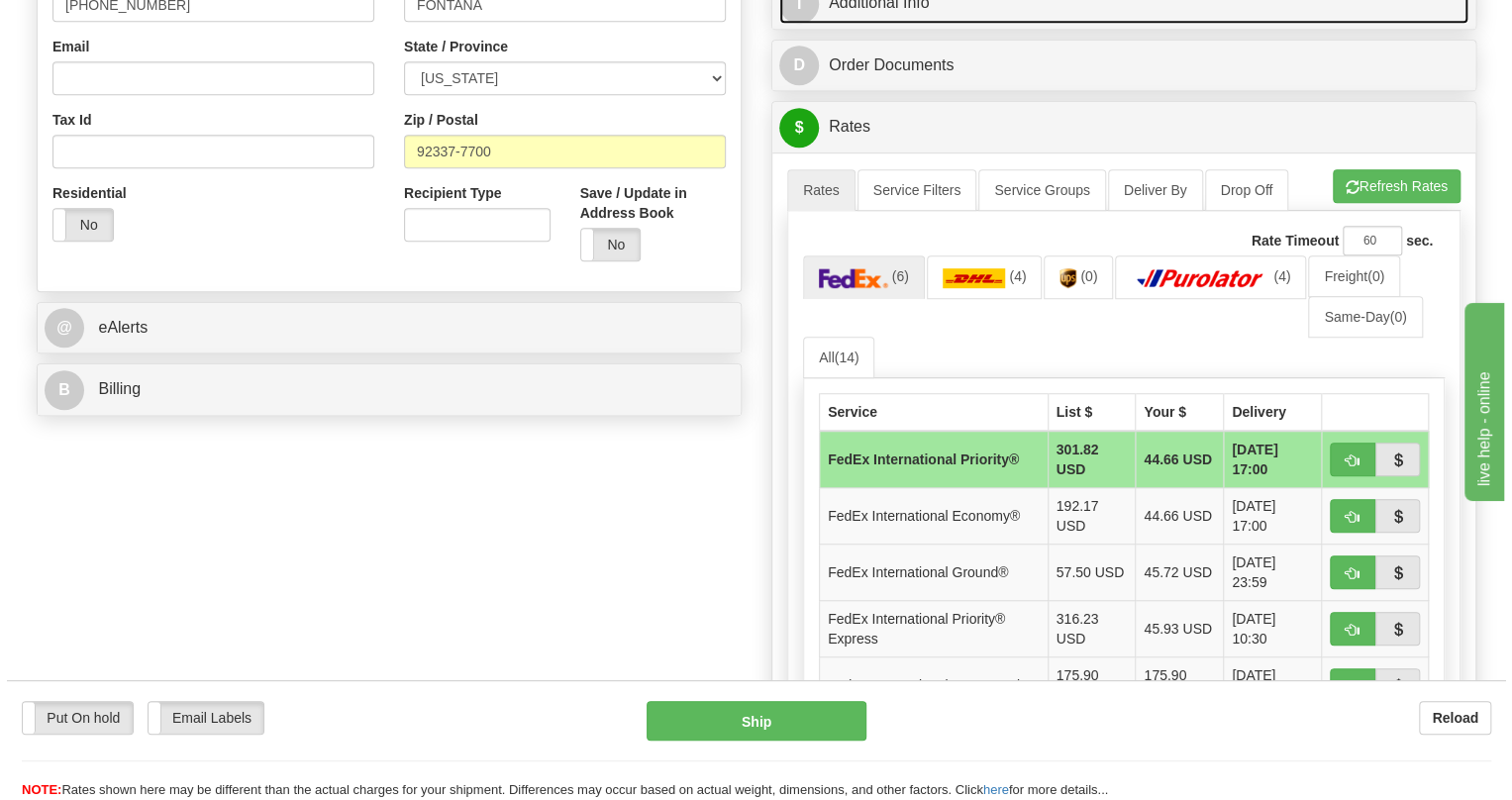
scroll to position [630, 0]
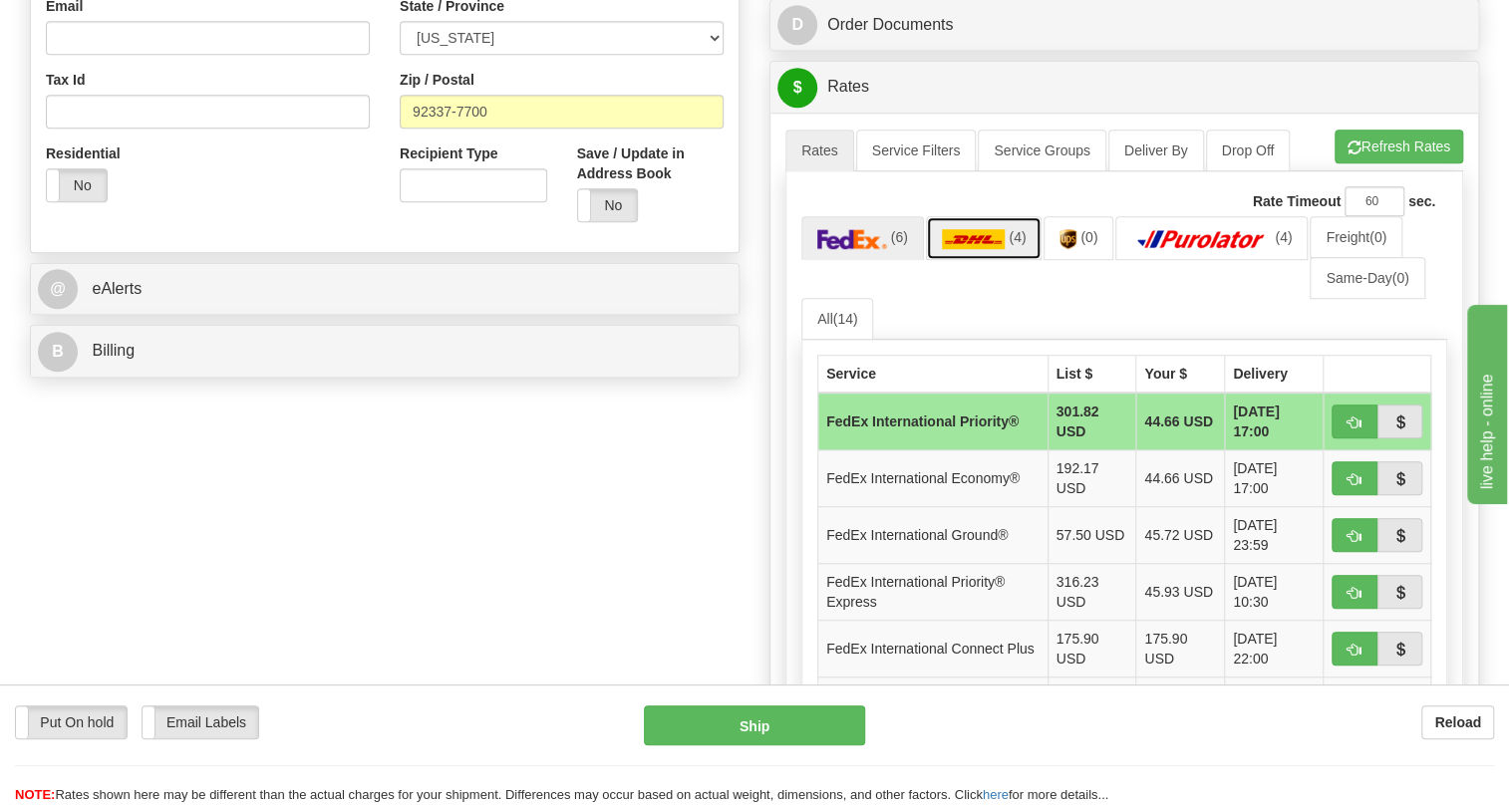
click at [972, 249] on img at bounding box center [974, 239] width 64 height 20
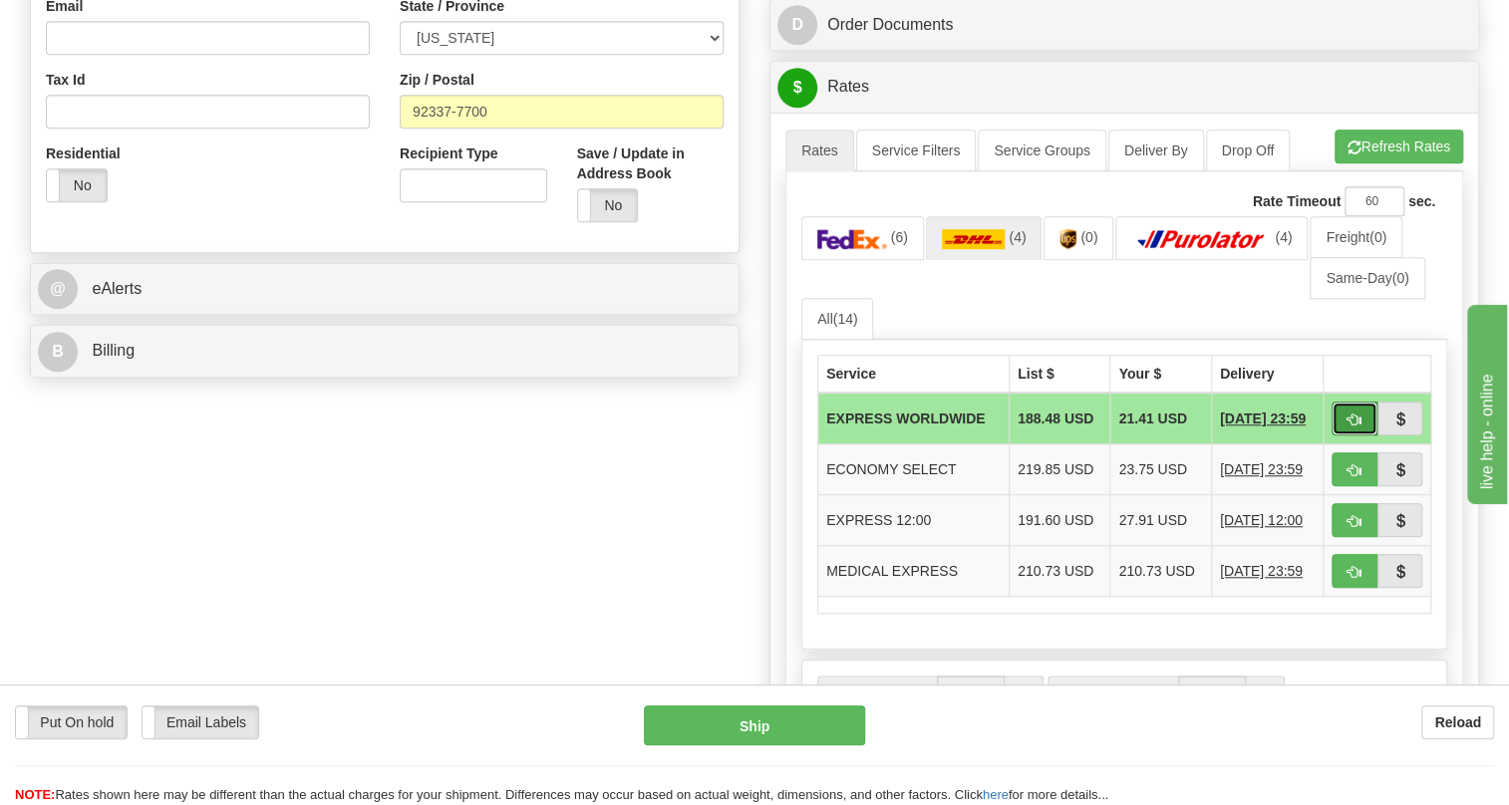
click at [1356, 427] on span "button" at bounding box center [1355, 420] width 14 height 13
type input "P"
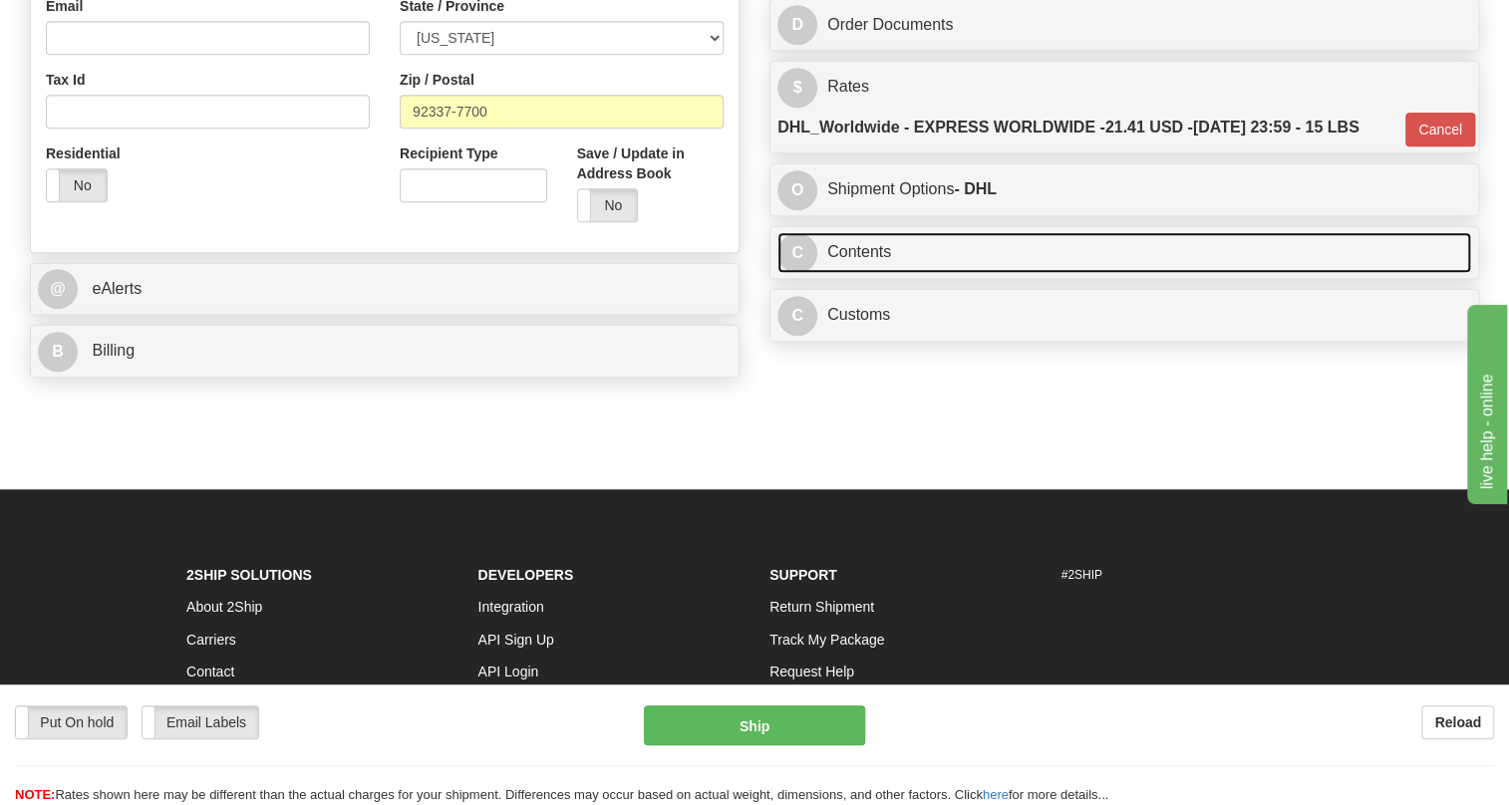
click at [866, 273] on link "C Contents" at bounding box center [1125, 252] width 694 height 41
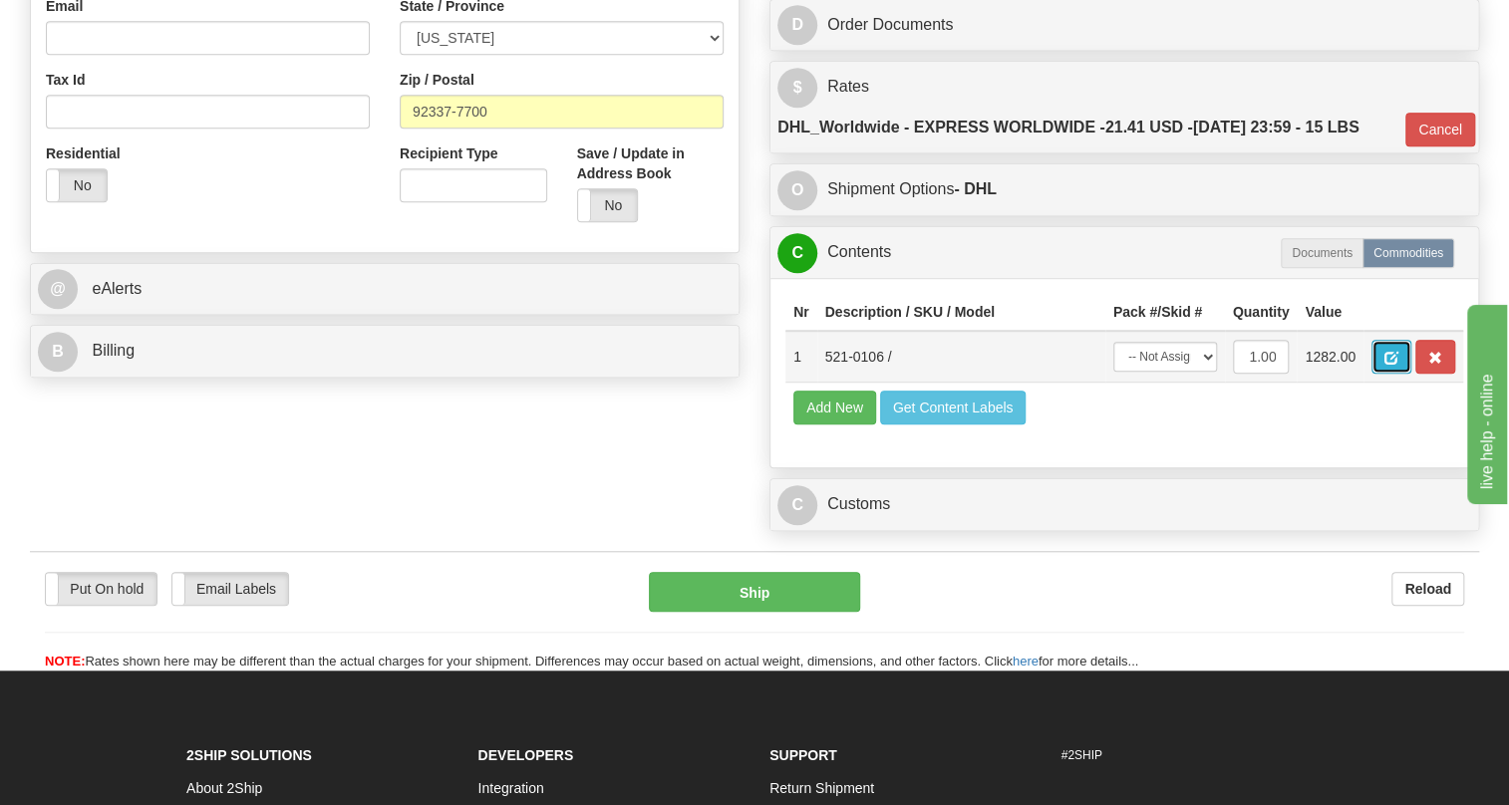
click at [1394, 365] on span "button" at bounding box center [1392, 358] width 14 height 13
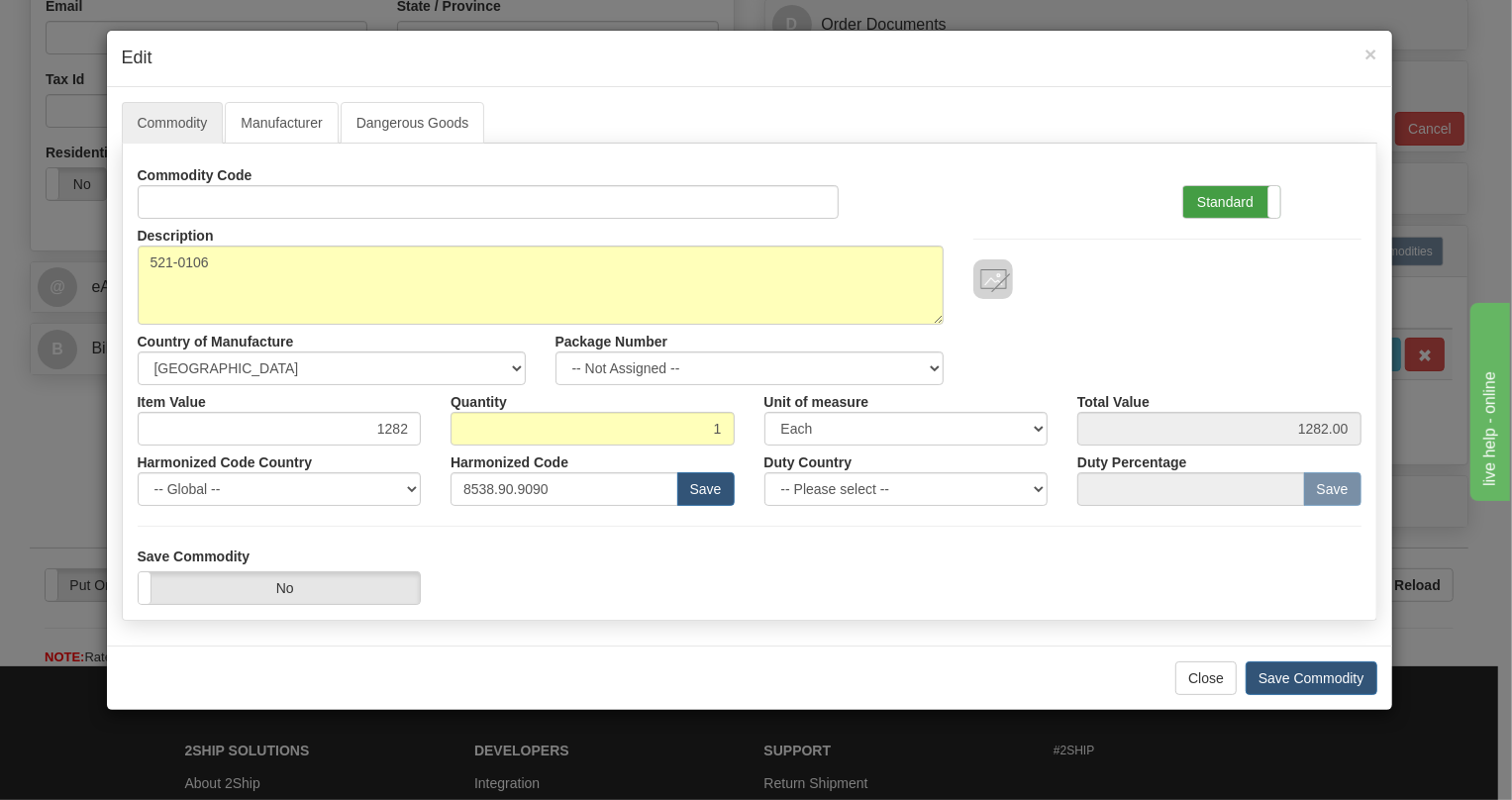
click at [1213, 192] on label "Standard" at bounding box center [1232, 202] width 97 height 32
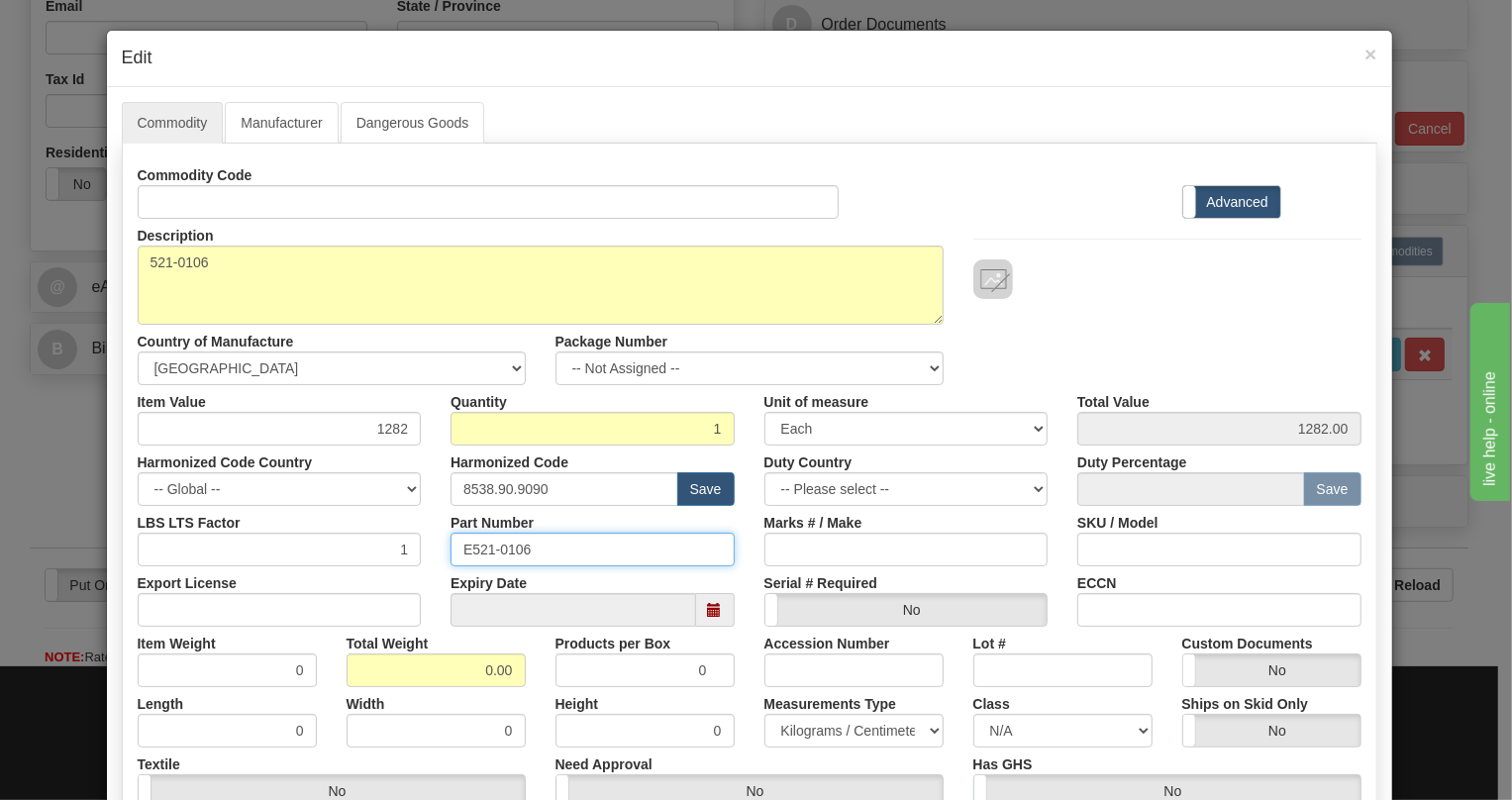
click at [503, 547] on input "E521-0106" at bounding box center [593, 550] width 284 height 34
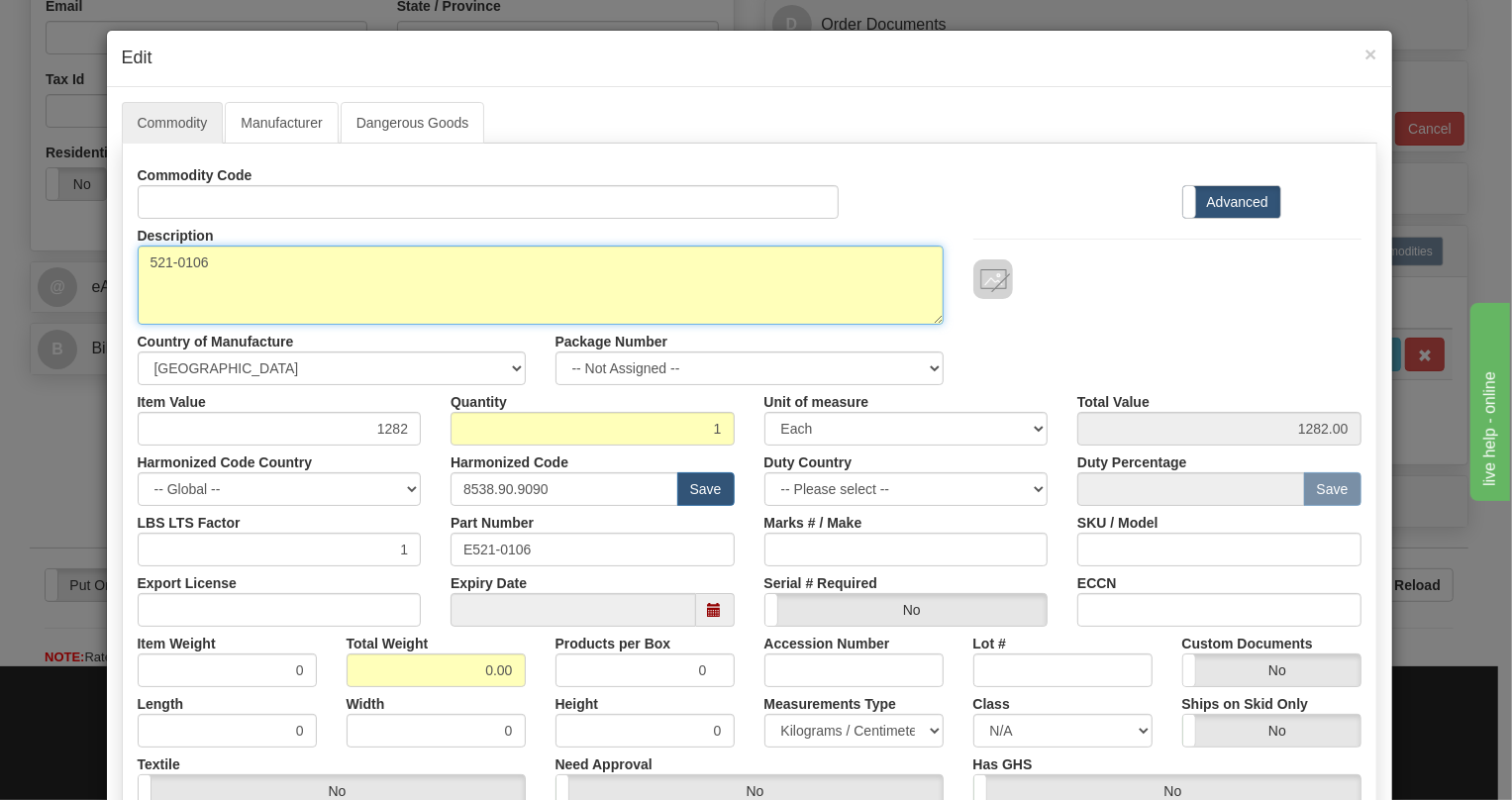
click at [175, 259] on textarea "521-0106" at bounding box center [540, 285] width 806 height 80
paste textarea "WESDaC PS, HVDC 120W - 48V"
type textarea "WESDaC PS, HVDC 120W - 48V"
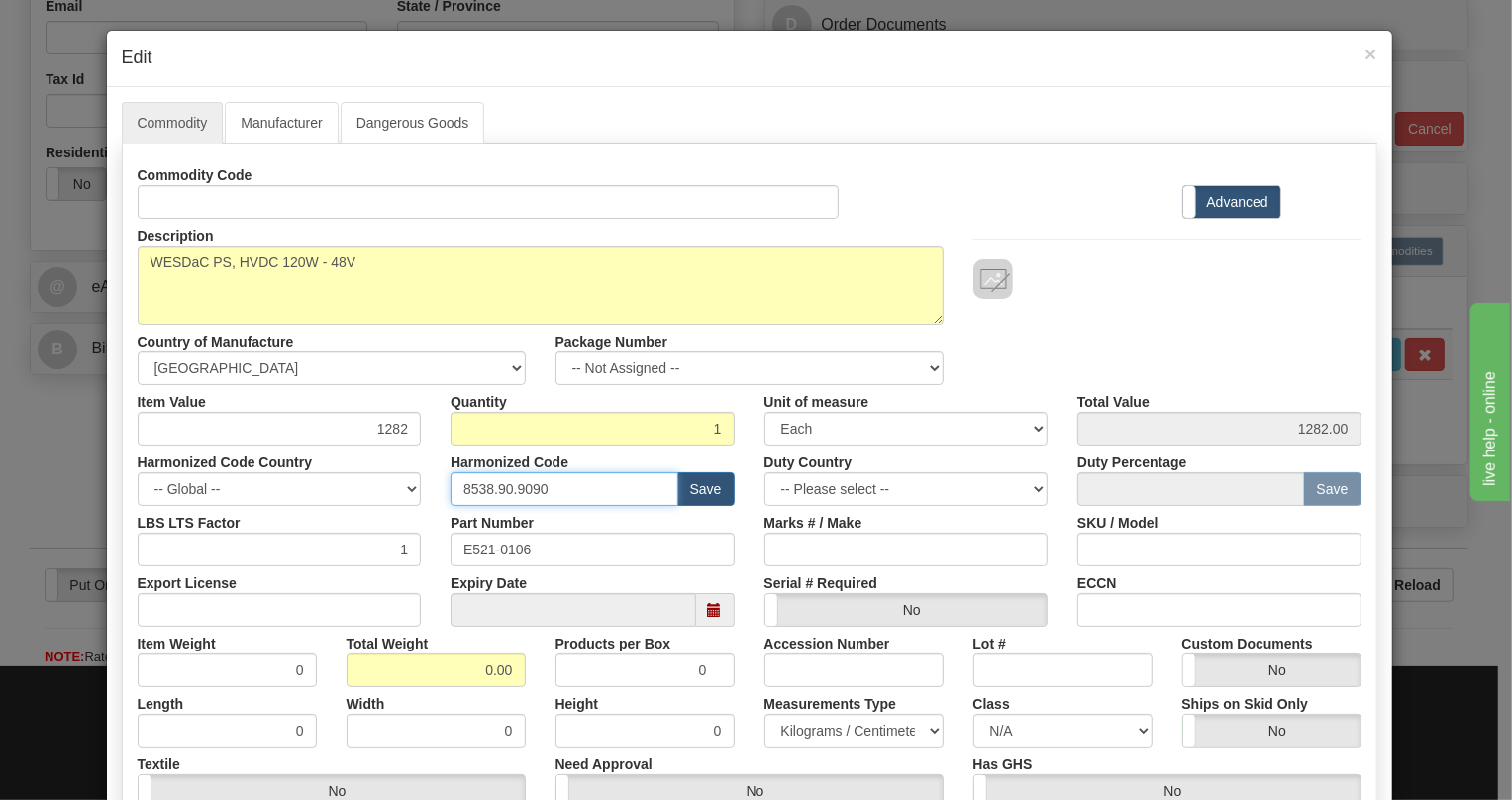
click at [518, 487] on input "8538.90.9090" at bounding box center [564, 489] width 227 height 34
paste input "04.40.850"
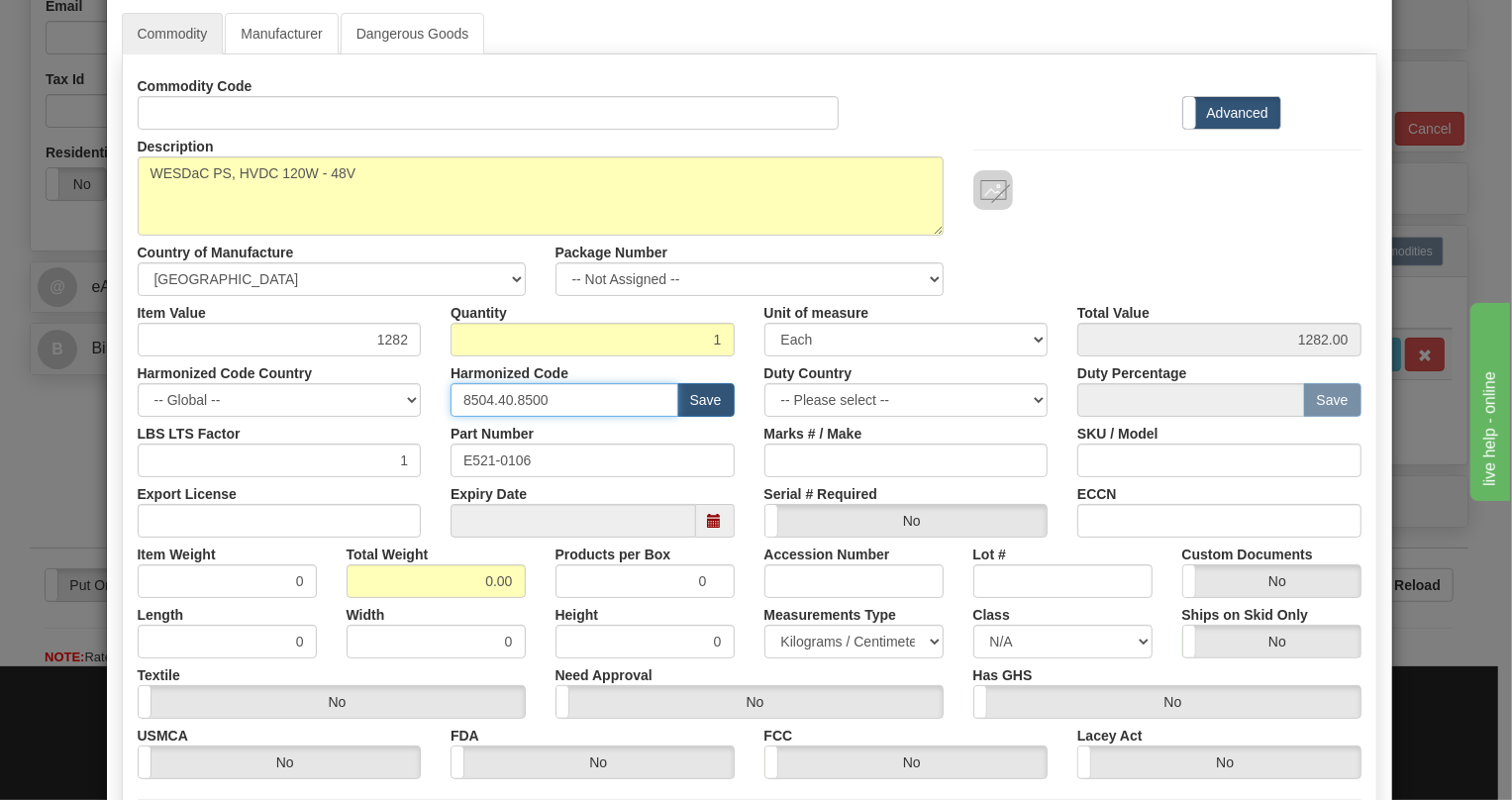
type input "8504.40.8500"
click at [392, 338] on input "1282" at bounding box center [280, 340] width 284 height 34
paste input ".047,76"
click at [360, 336] on input "1.047,76" at bounding box center [280, 340] width 284 height 34
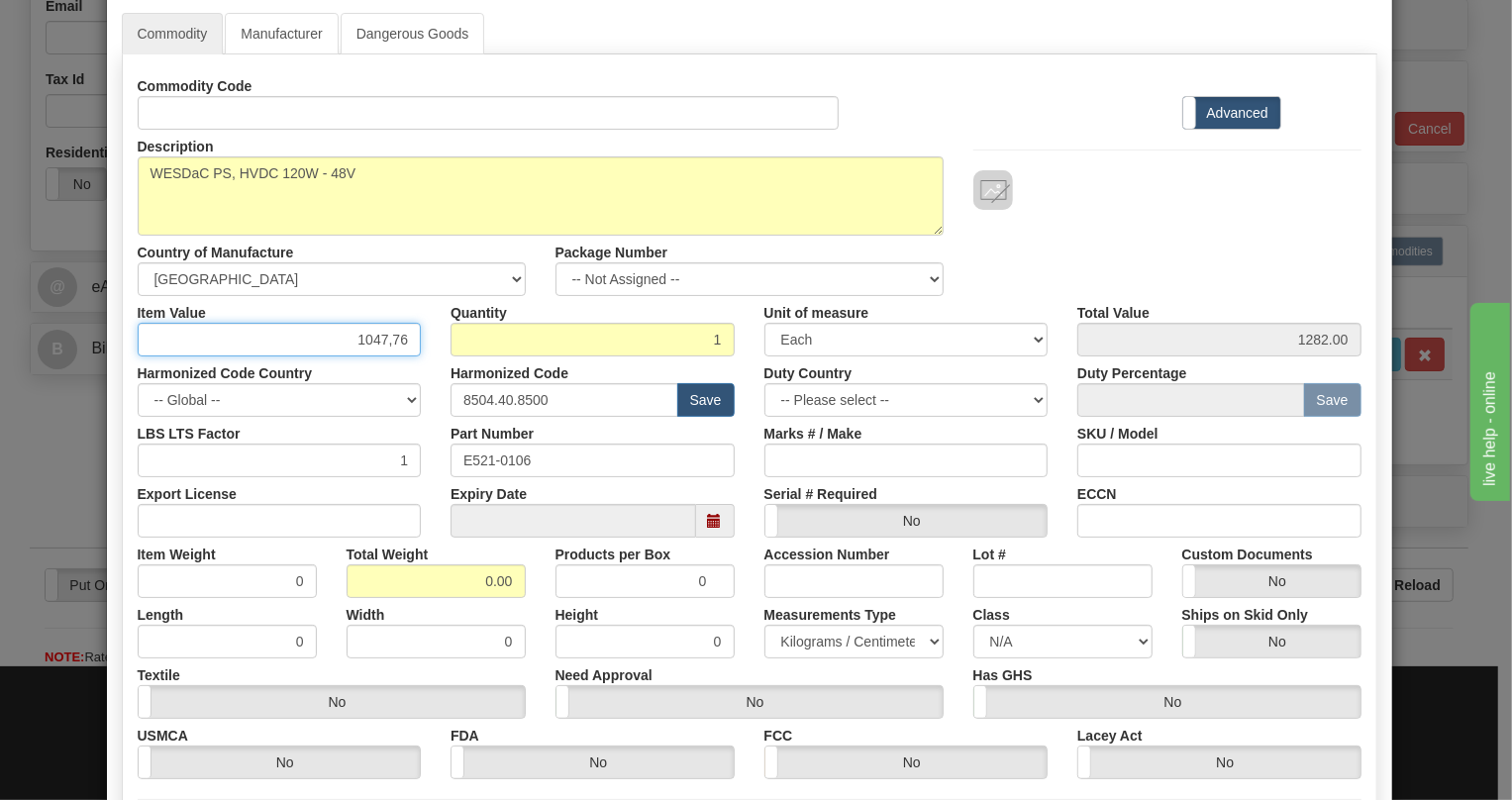
click at [386, 338] on input "1047,76" at bounding box center [280, 340] width 284 height 34
type input "1047.76"
click at [464, 583] on input "0.00" at bounding box center [436, 581] width 179 height 34
type input "1.00"
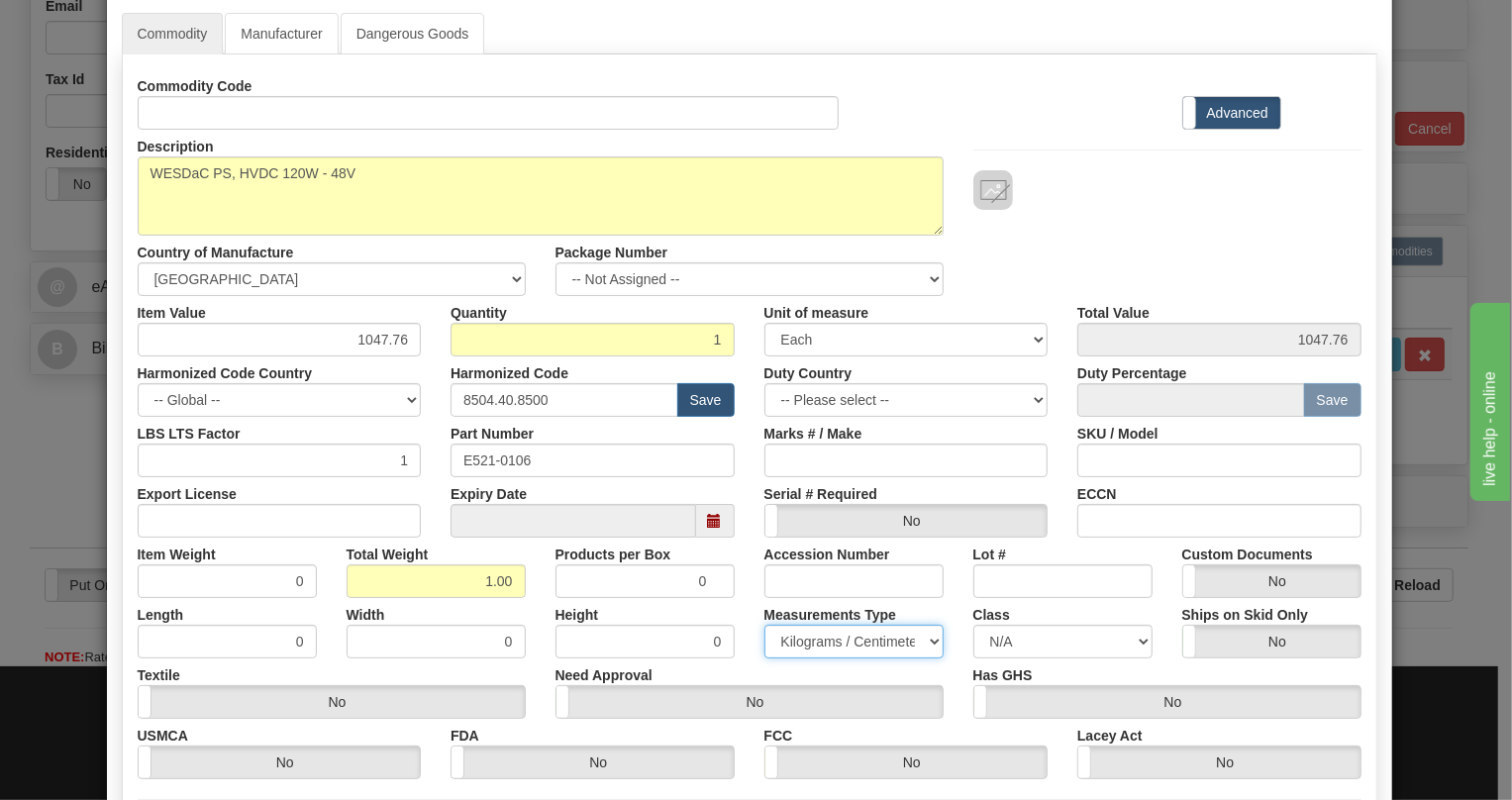
type input "1.0000"
click at [818, 643] on select "Pounds / Inches Kilograms / Centimeters" at bounding box center [854, 642] width 179 height 34
select select "0"
click at [765, 625] on select "Pounds / Inches Kilograms / Centimeters" at bounding box center [854, 642] width 179 height 34
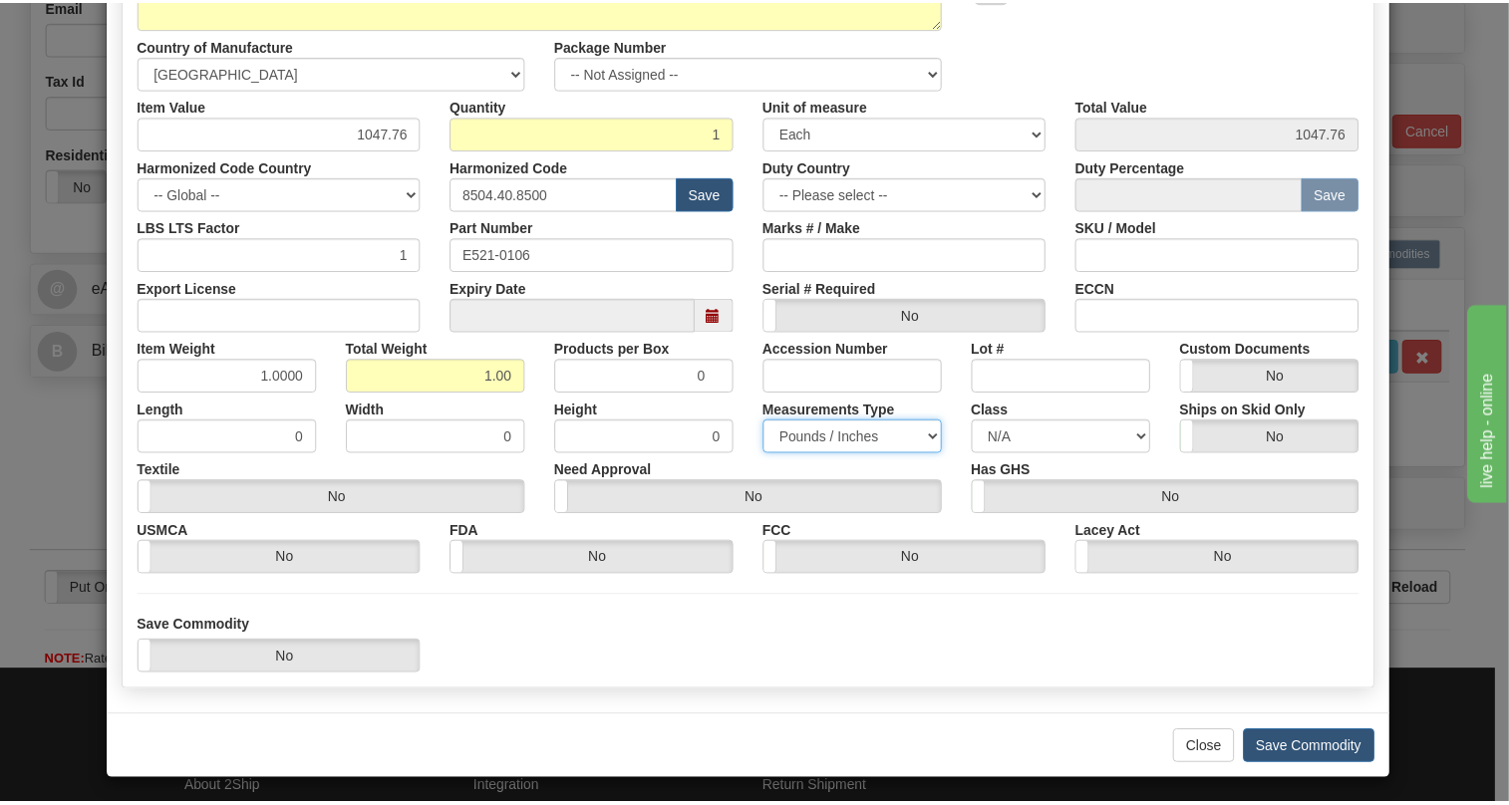
scroll to position [303, 0]
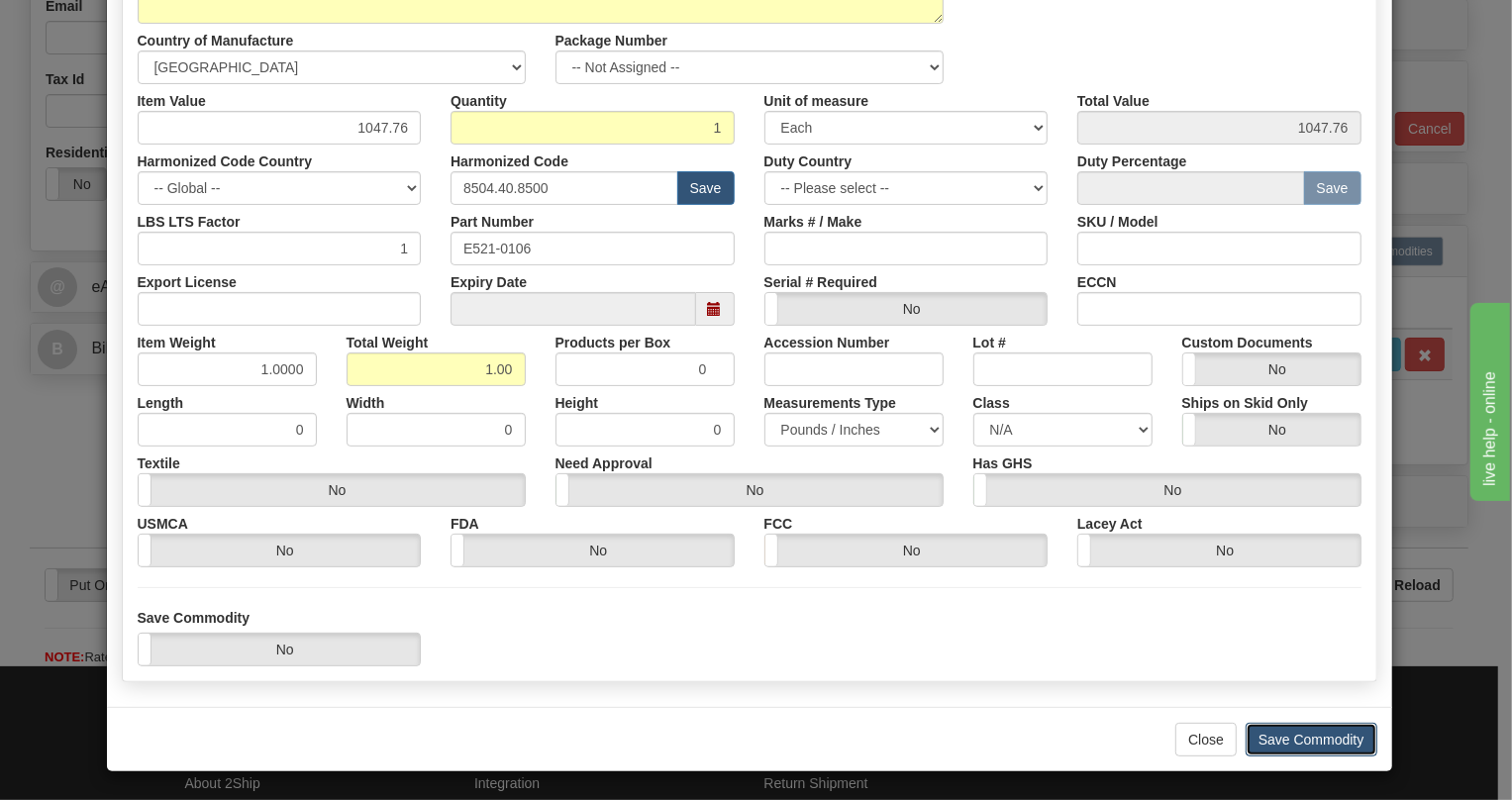
click at [1297, 741] on button "Save Commodity" at bounding box center [1311, 740] width 132 height 34
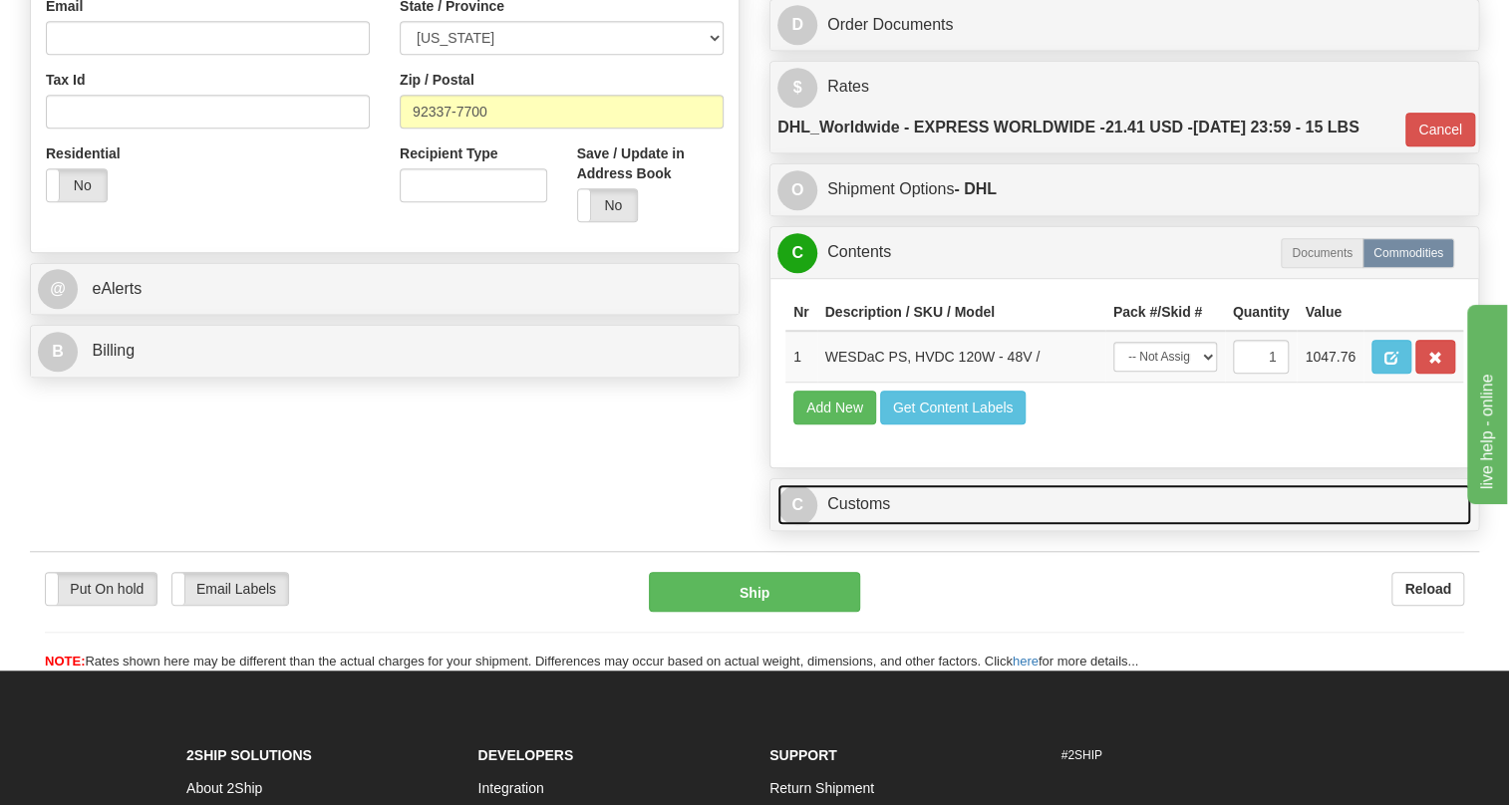
click at [862, 525] on link "C Customs" at bounding box center [1125, 504] width 694 height 41
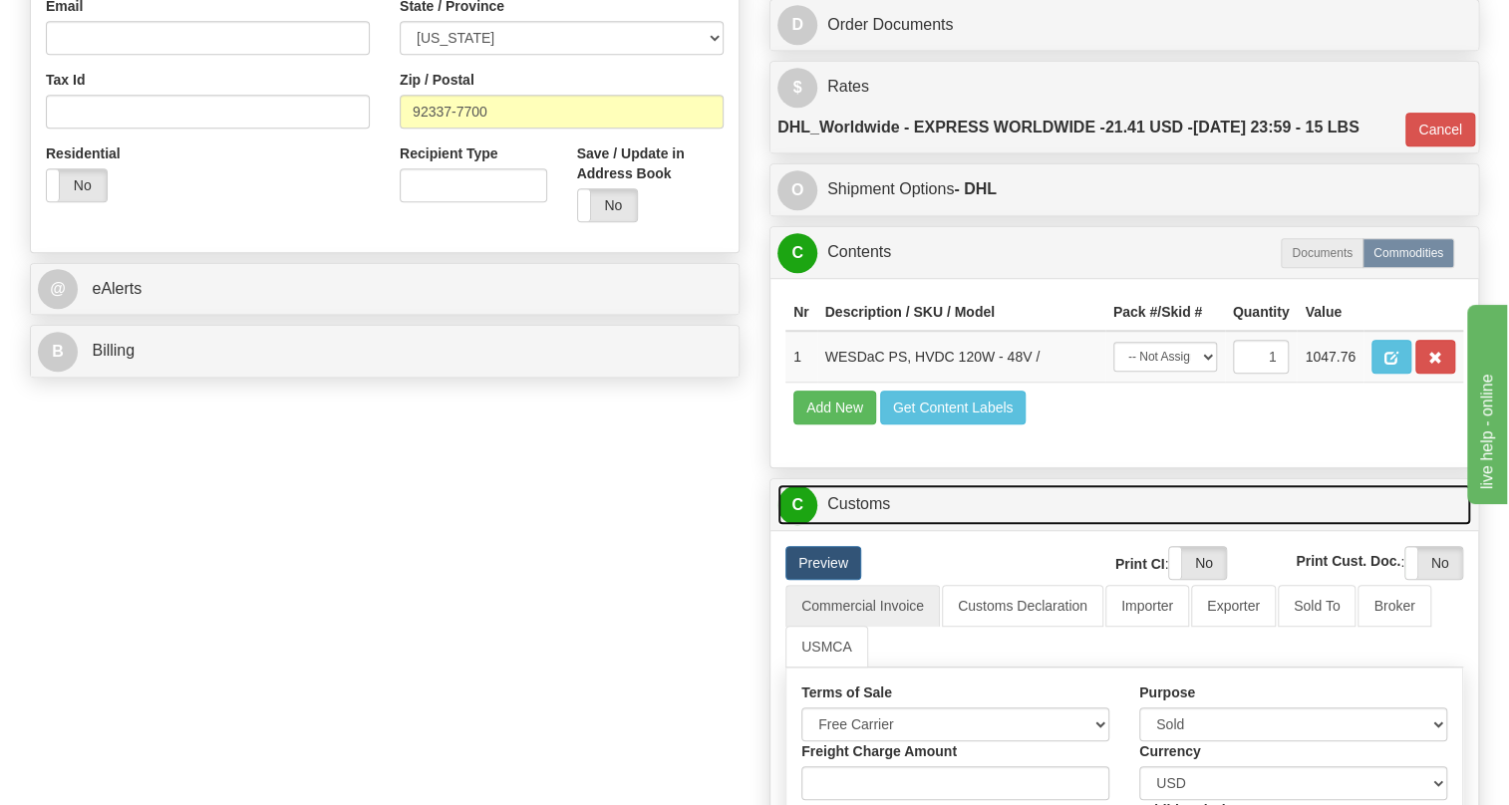
click at [851, 525] on link "C Customs" at bounding box center [1125, 504] width 694 height 41
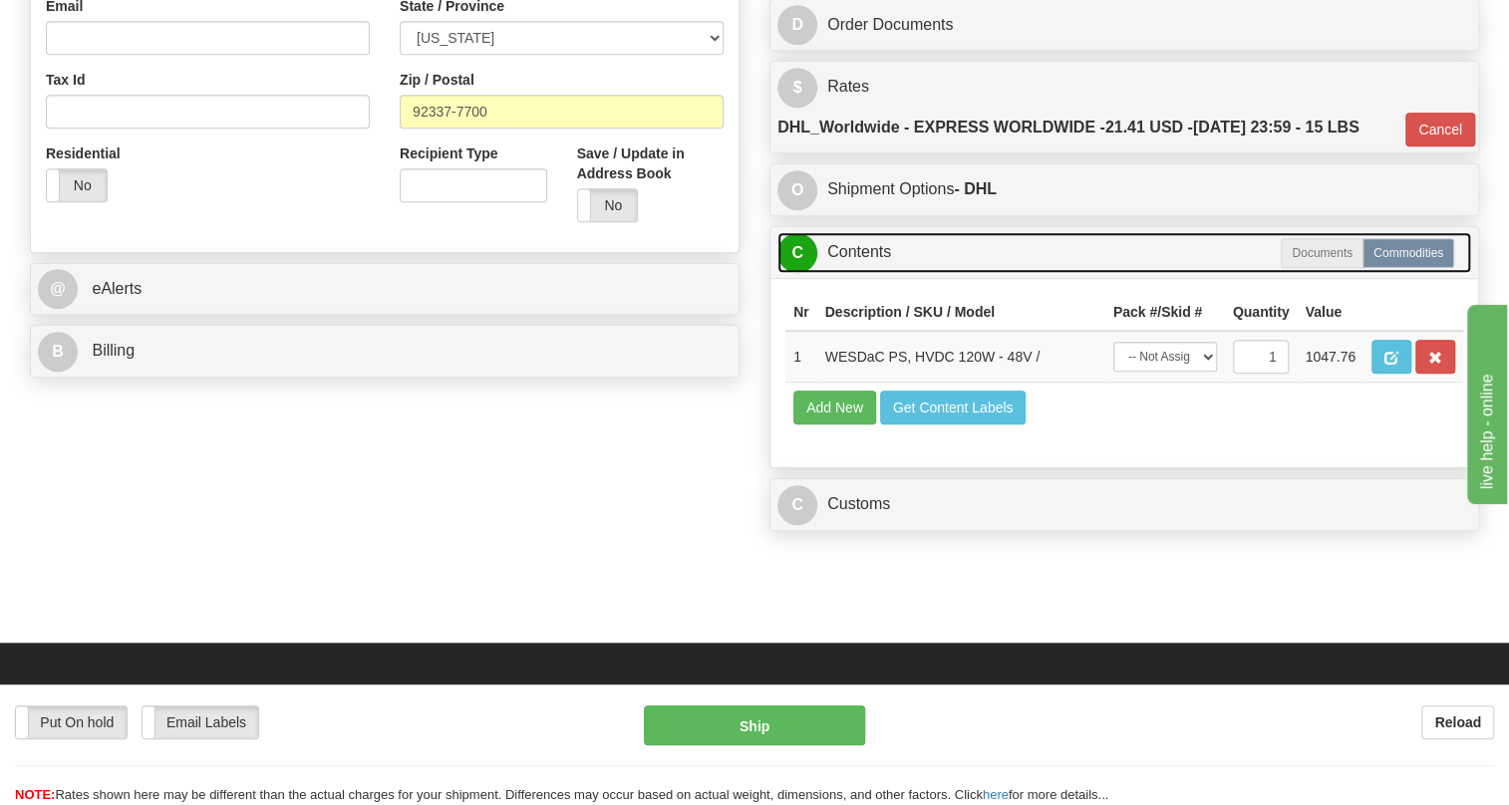
click at [873, 273] on link "C Contents" at bounding box center [1125, 252] width 694 height 41
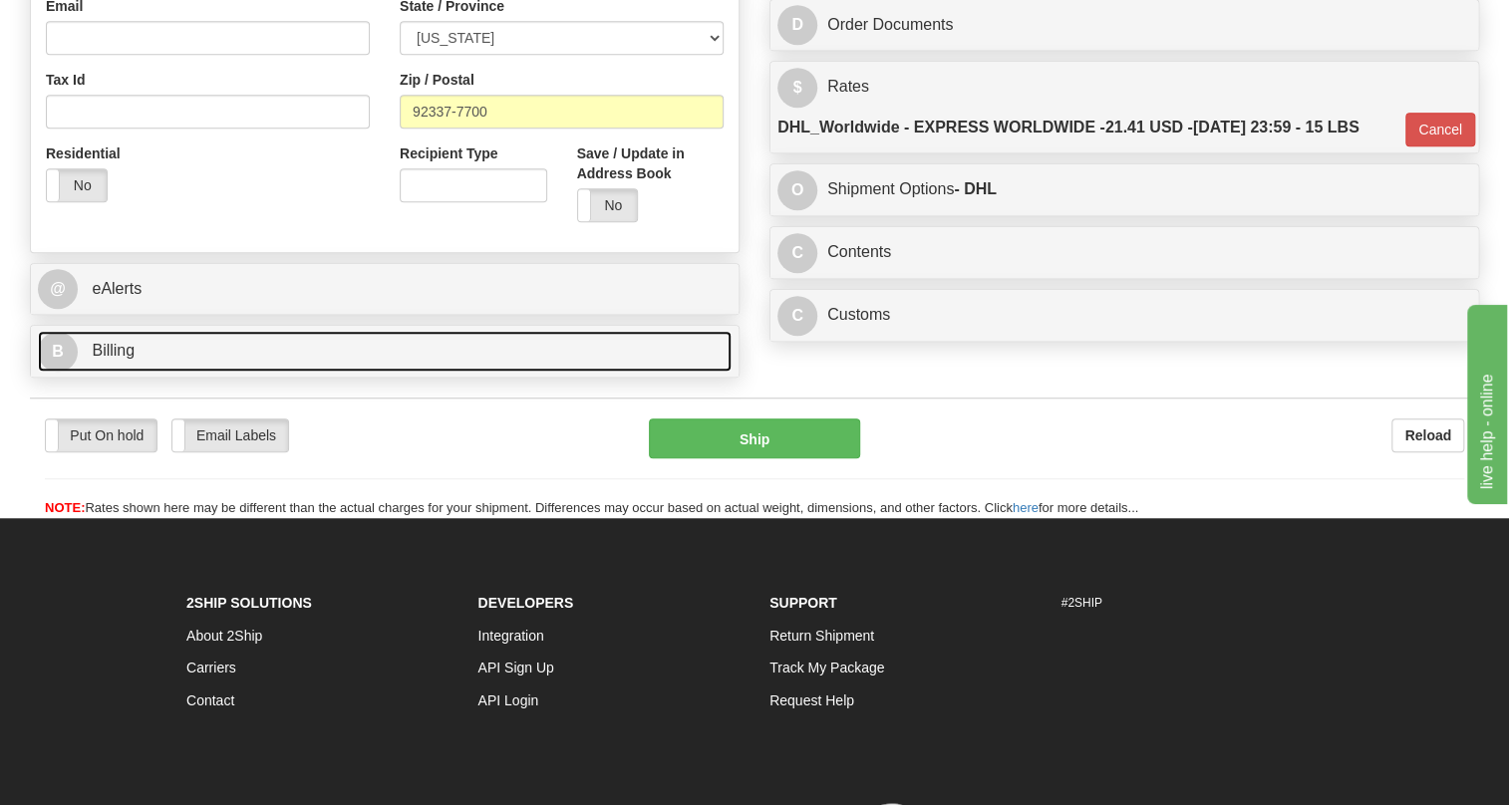
click at [110, 359] on span "Billing" at bounding box center [113, 350] width 43 height 17
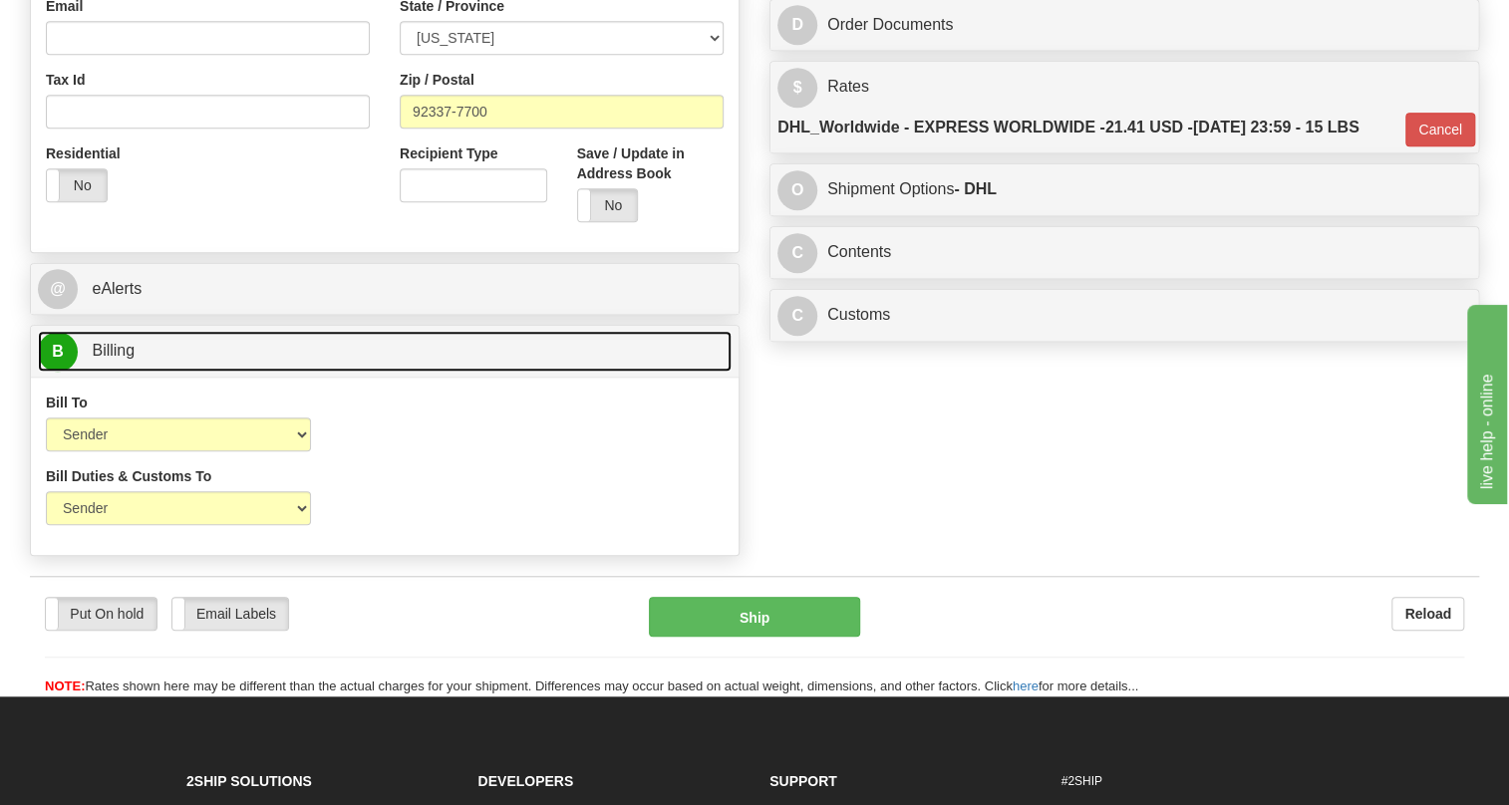
click at [110, 359] on span "Billing" at bounding box center [113, 350] width 43 height 17
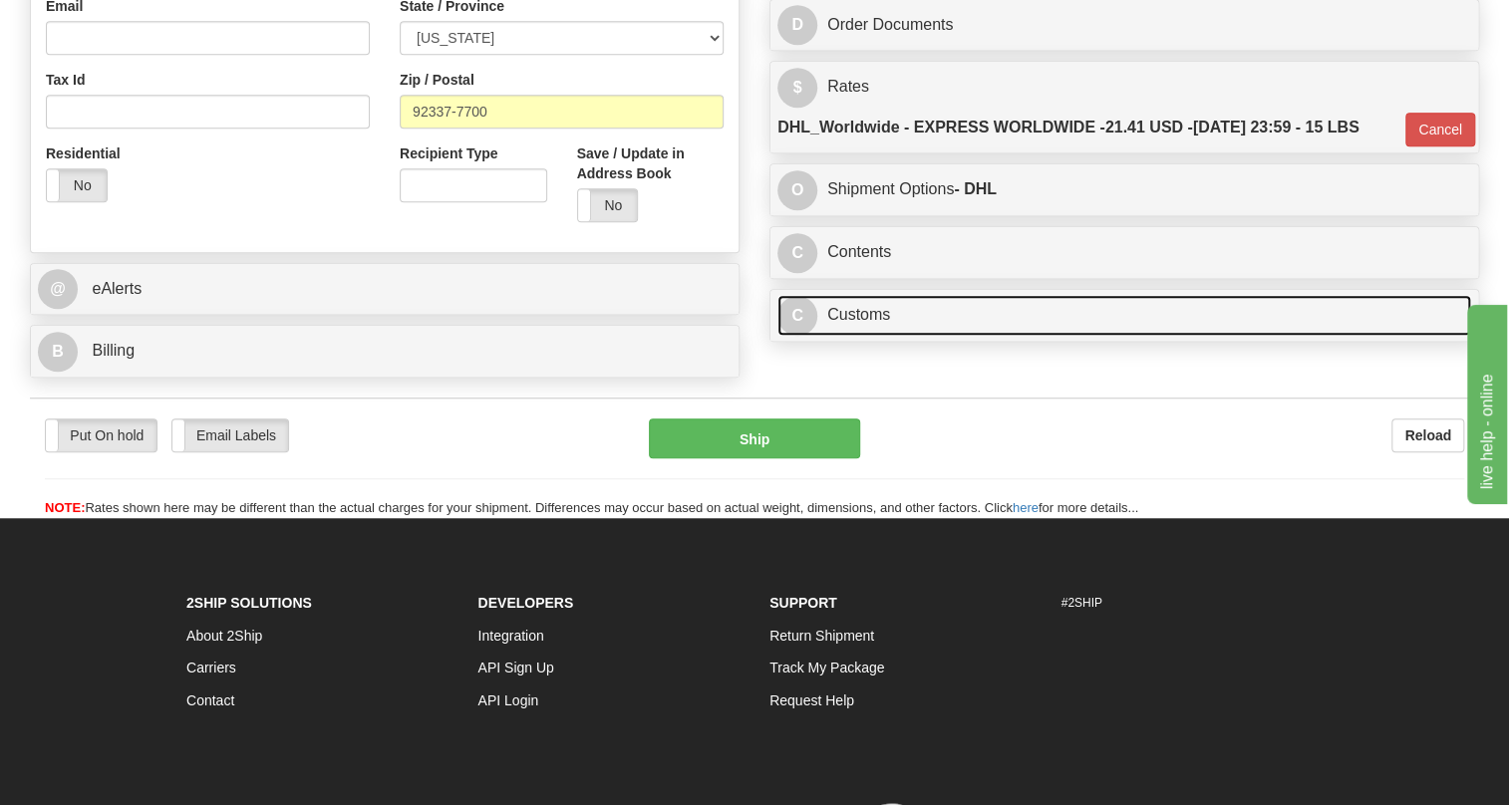
click at [863, 336] on link "C Customs" at bounding box center [1125, 315] width 694 height 41
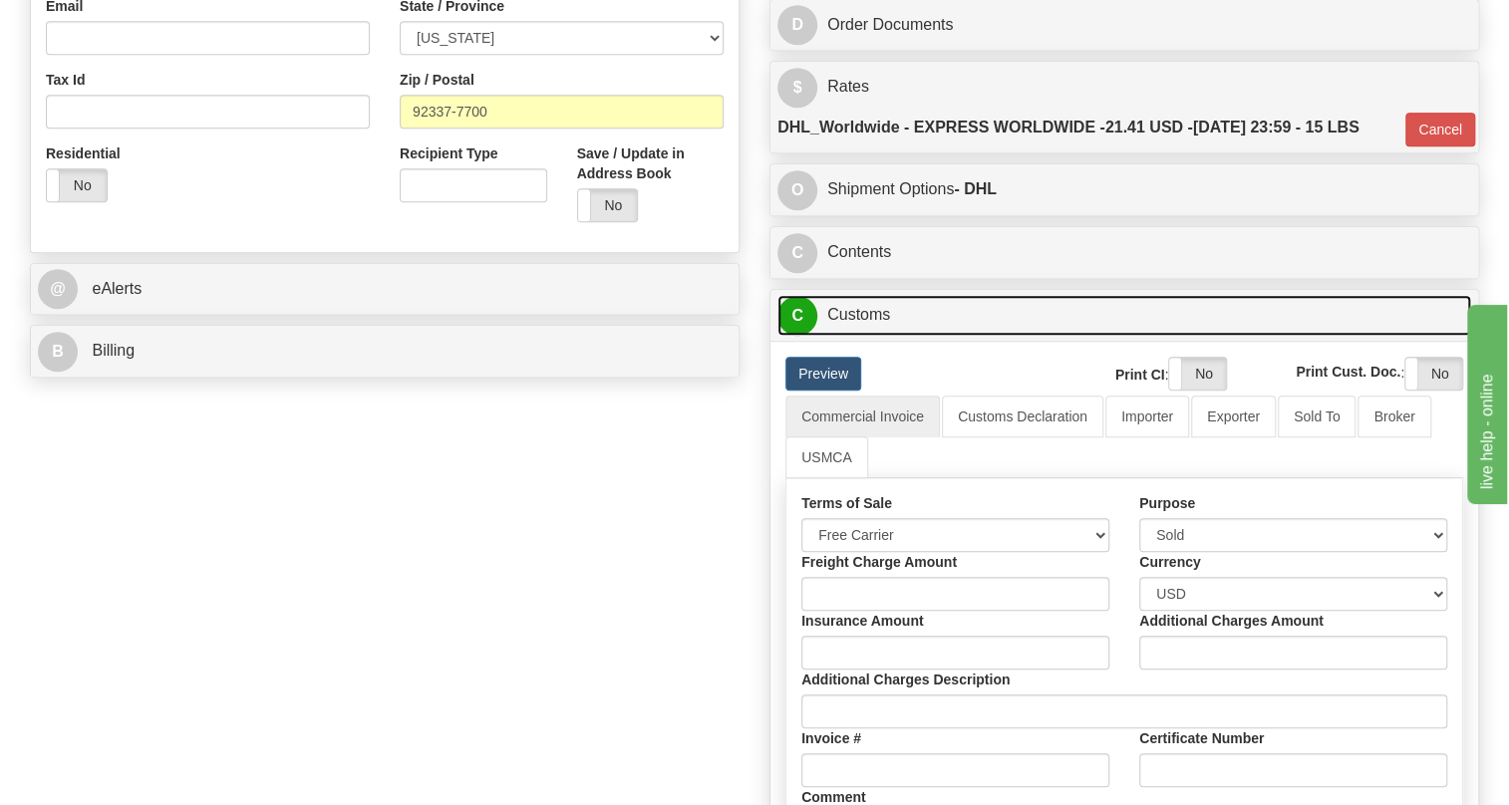
click at [863, 336] on link "C Customs" at bounding box center [1125, 315] width 694 height 41
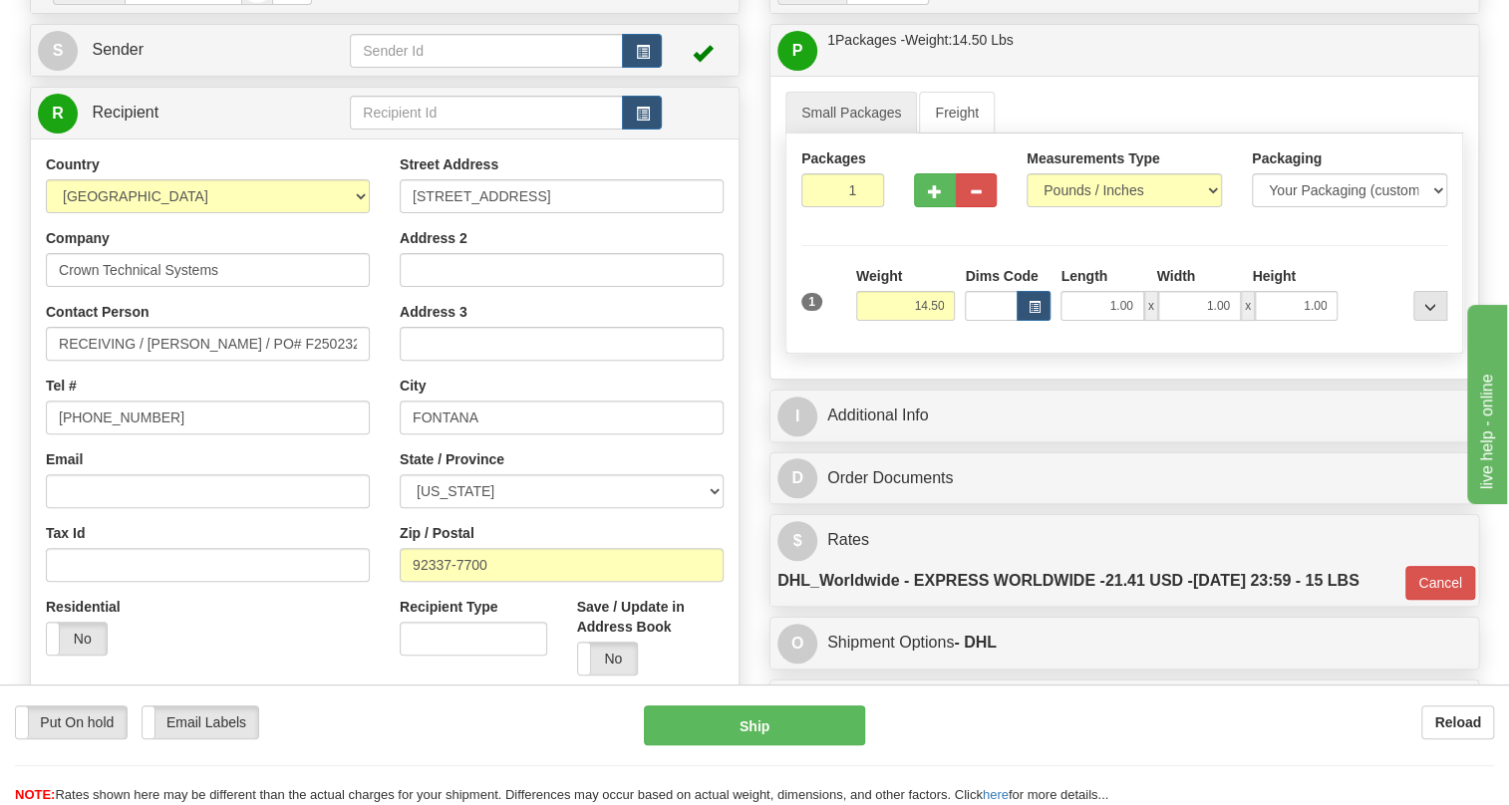
scroll to position [0, 0]
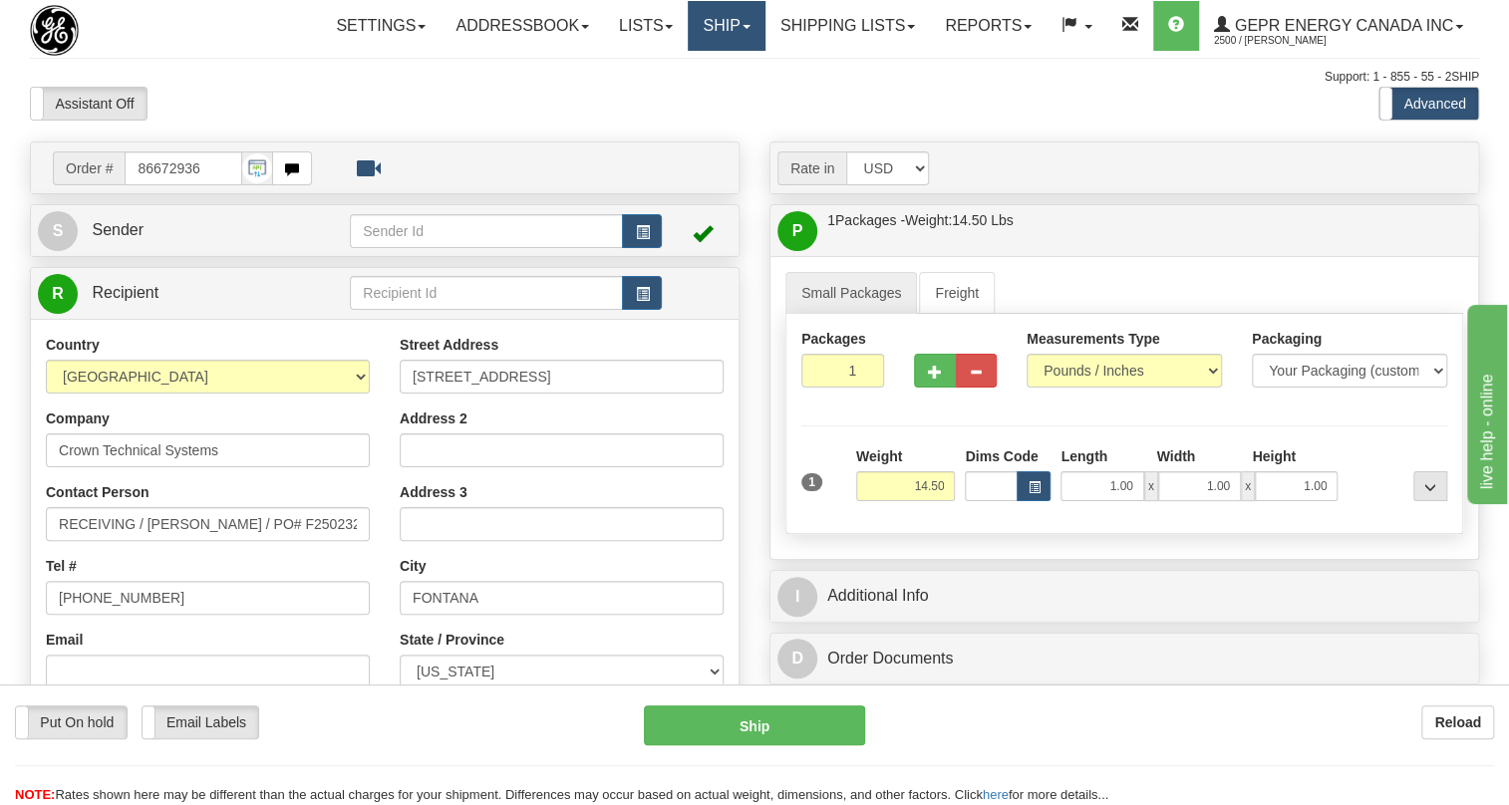
click at [745, 25] on span at bounding box center [747, 27] width 8 height 4
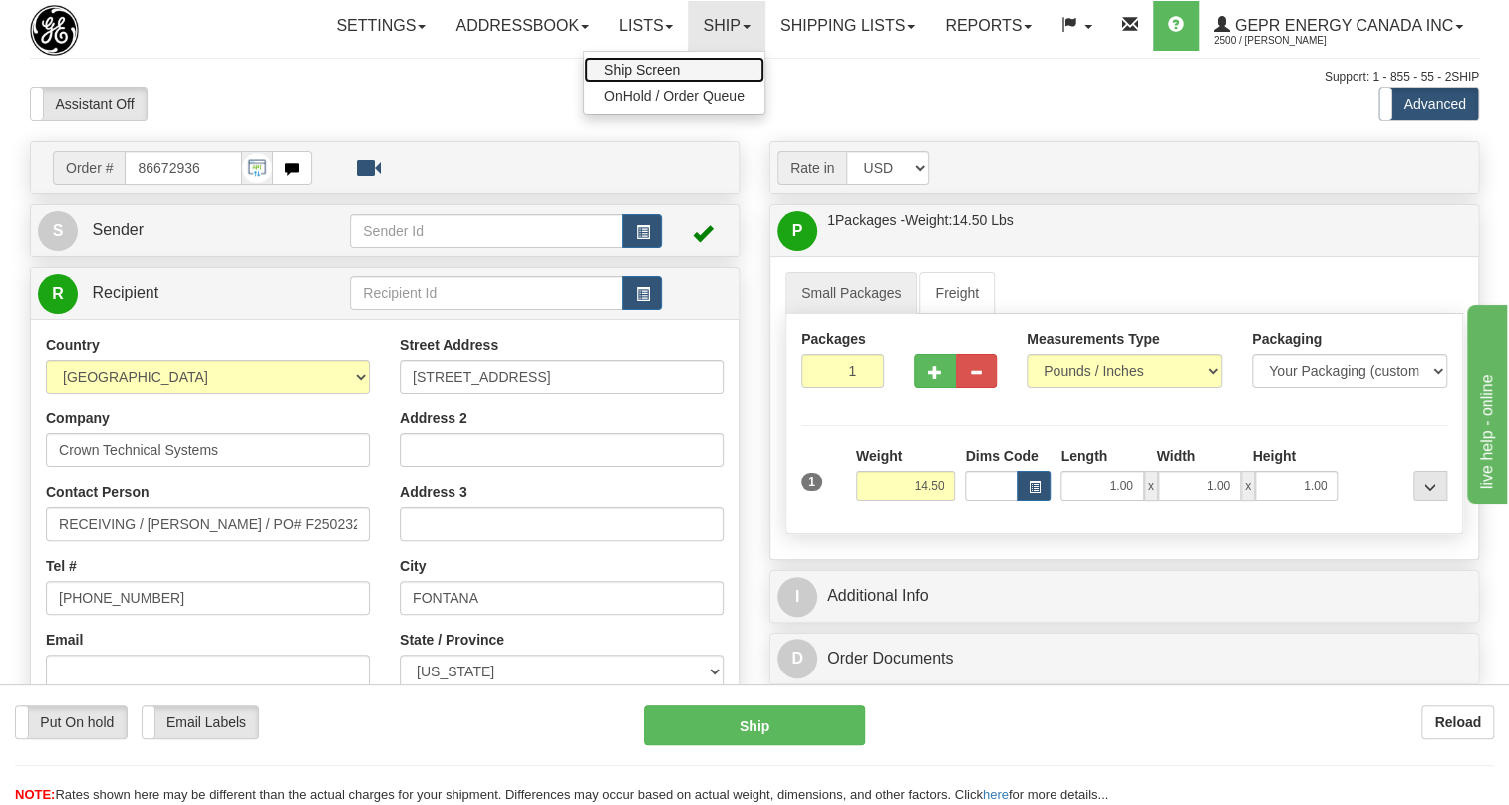
click at [638, 65] on span "Ship Screen" at bounding box center [642, 70] width 76 height 16
